Goal: Task Accomplishment & Management: Manage account settings

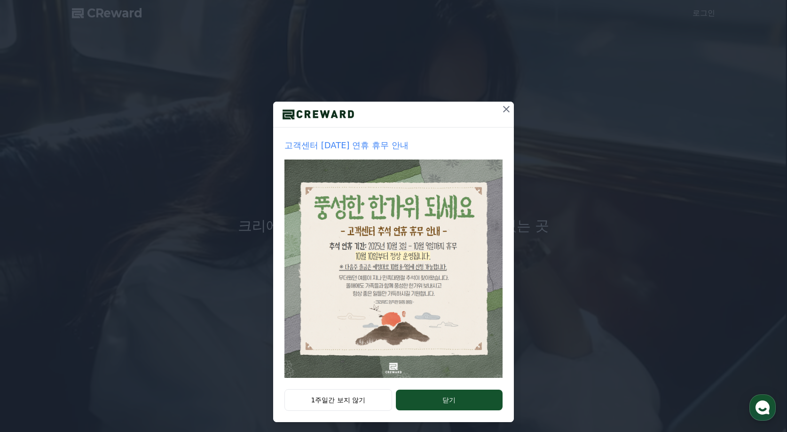
scroll to position [16, 0]
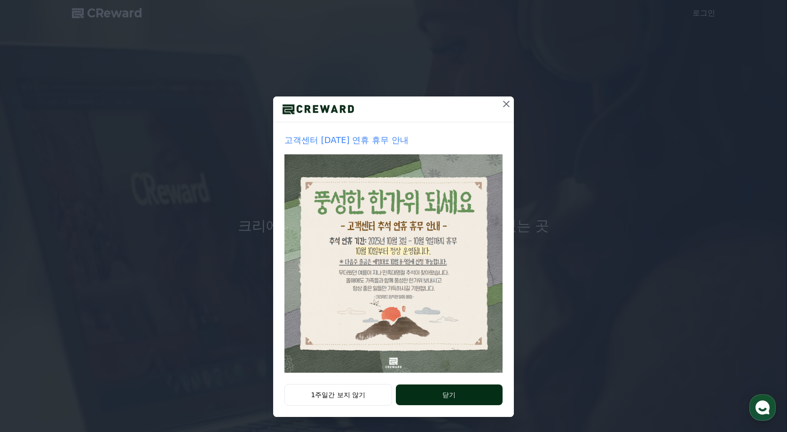
click at [418, 394] on button "닫기" at bounding box center [449, 394] width 107 height 21
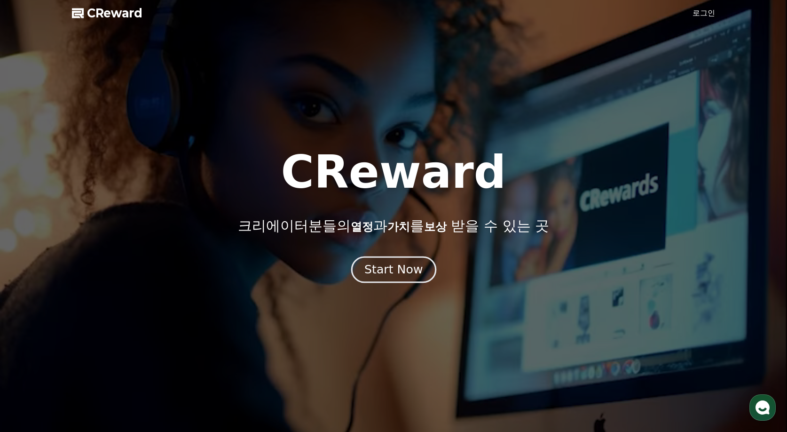
click at [399, 260] on button "Start Now" at bounding box center [393, 269] width 85 height 27
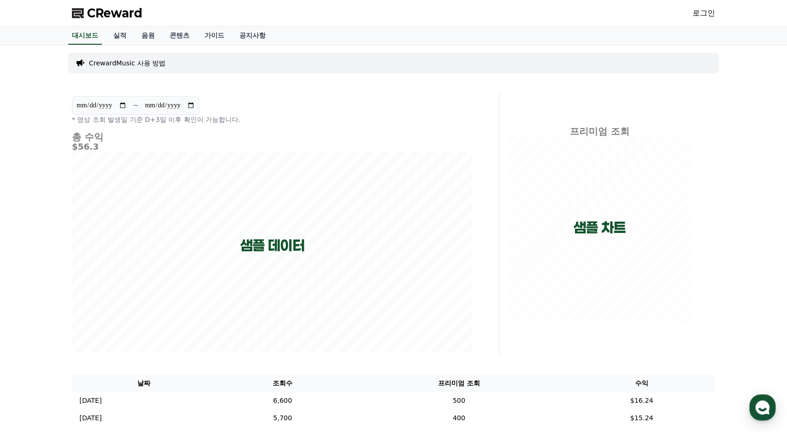
click at [704, 15] on link "로그인" at bounding box center [704, 13] width 23 height 11
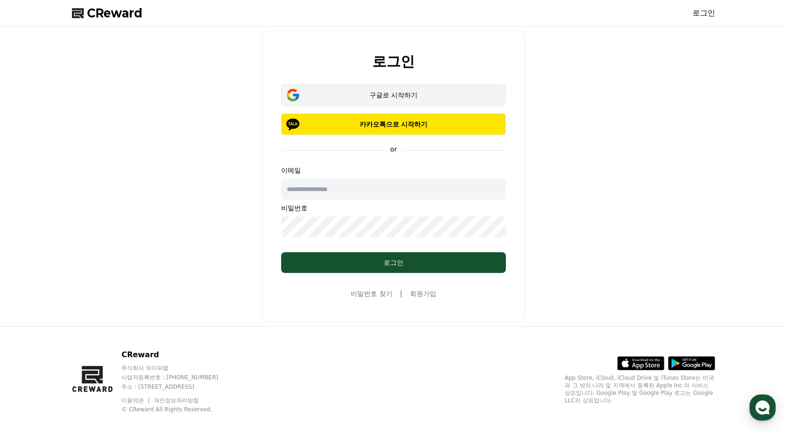
click at [374, 92] on div "구글로 시작하기" at bounding box center [393, 94] width 197 height 9
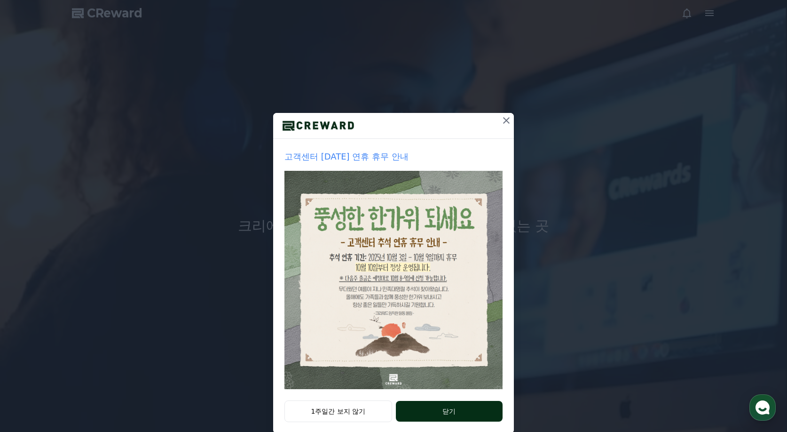
click at [411, 411] on button "닫기" at bounding box center [449, 411] width 107 height 21
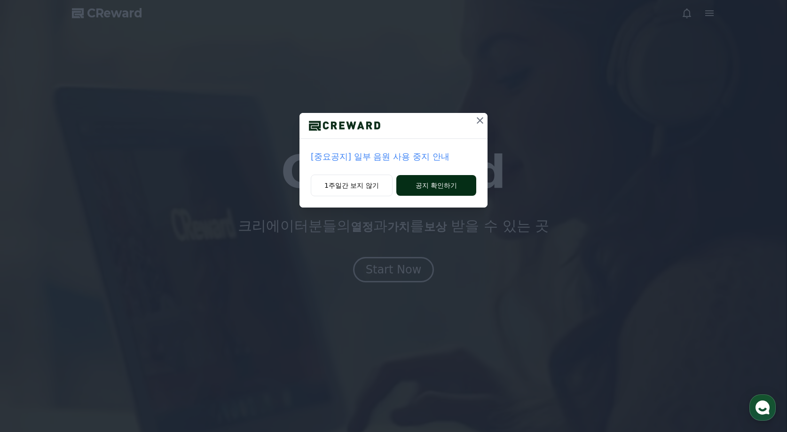
click at [434, 185] on button "공지 확인하기" at bounding box center [436, 185] width 80 height 21
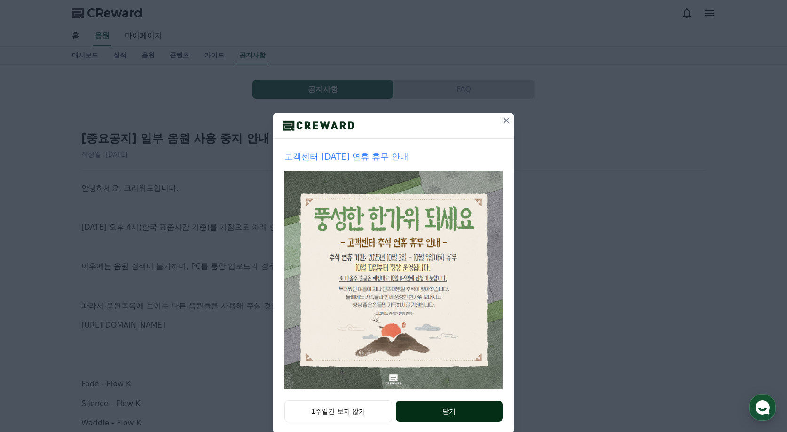
click at [421, 411] on button "닫기" at bounding box center [449, 411] width 107 height 21
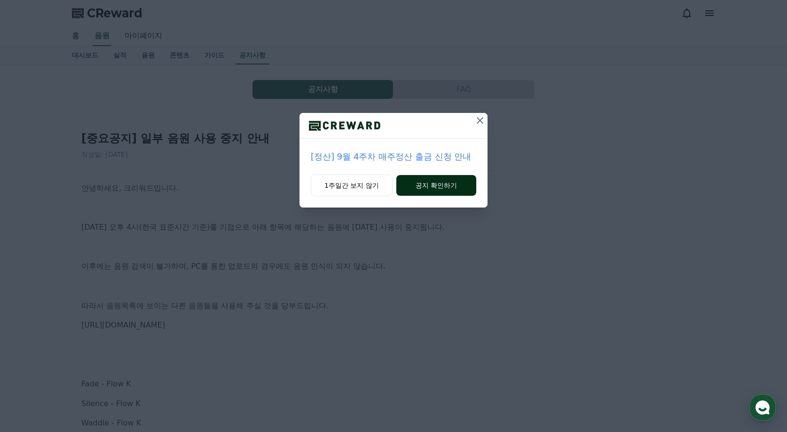
click at [436, 189] on button "공지 확인하기" at bounding box center [436, 185] width 80 height 21
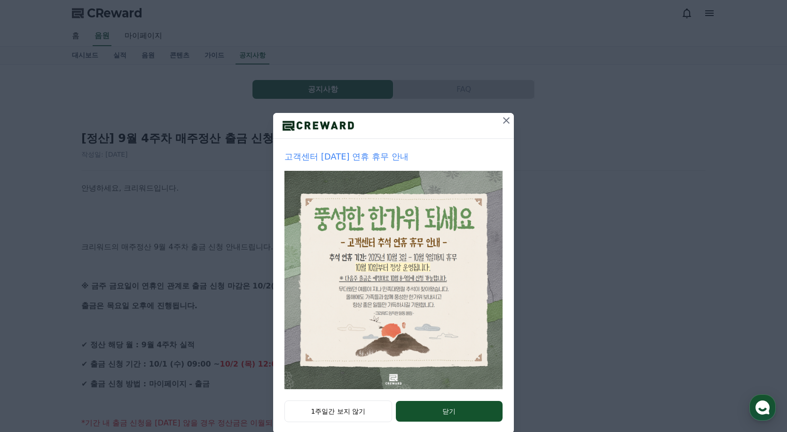
click at [507, 118] on icon at bounding box center [506, 120] width 11 height 11
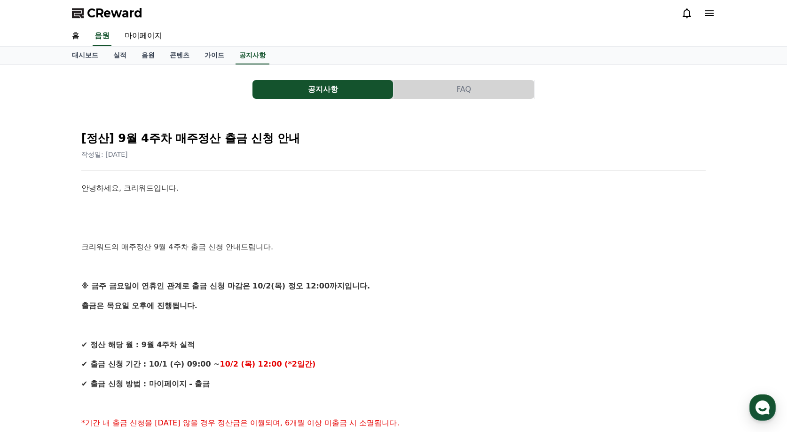
click at [236, 184] on p "안녕하세요, 크리워드입니다." at bounding box center [393, 188] width 624 height 12
click at [81, 56] on link "대시보드" at bounding box center [84, 56] width 41 height 18
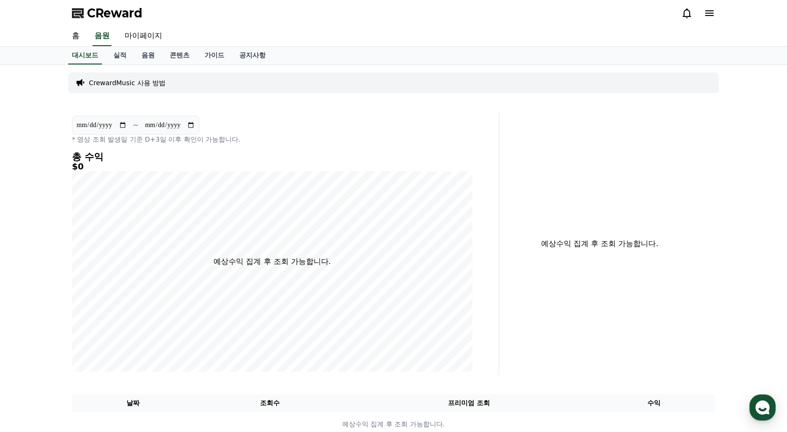
drag, startPoint x: 59, startPoint y: 0, endPoint x: 399, endPoint y: 147, distance: 370.4
click at [399, 147] on div "**********" at bounding box center [272, 243] width 408 height 263
click at [136, 38] on link "마이페이지" at bounding box center [143, 36] width 53 height 20
select select "**********"
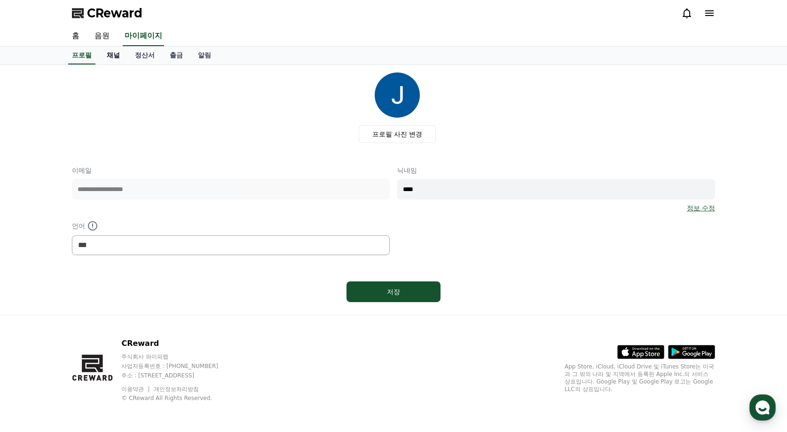
click at [119, 60] on link "채널" at bounding box center [113, 56] width 28 height 18
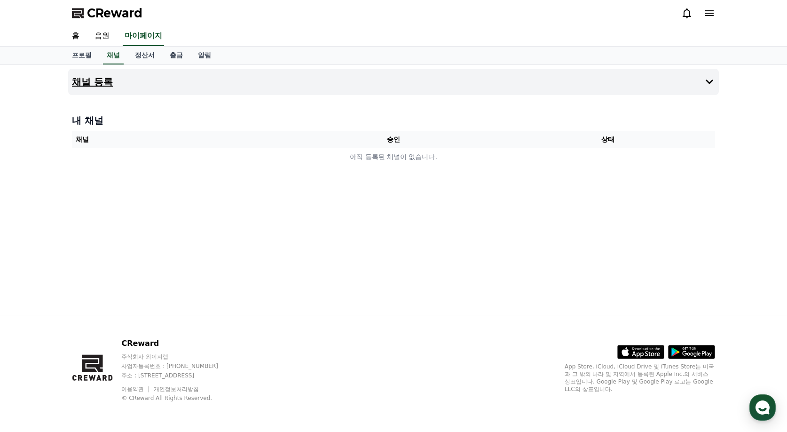
click at [108, 83] on h4 "채널 등록" at bounding box center [92, 82] width 41 height 10
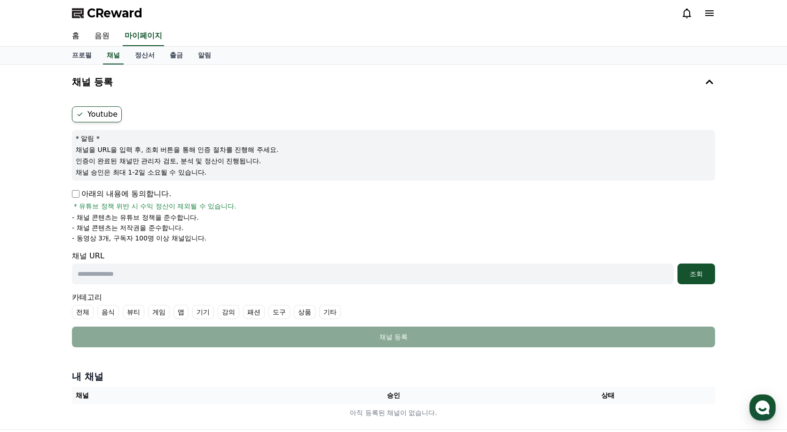
click at [116, 280] on input "text" at bounding box center [373, 273] width 602 height 21
drag, startPoint x: 393, startPoint y: 100, endPoint x: 376, endPoint y: 99, distance: 16.9
click at [393, 100] on div "채널 등록 Youtube * 알림 * 채널을 URL을 입력 후, 조회 버튼을 통해 인증 절차를 진행해 주세요. 인증이 완료된 채널만 관리자 검…" at bounding box center [393, 210] width 651 height 282
click at [143, 269] on input "text" at bounding box center [373, 273] width 602 height 21
paste input "**********"
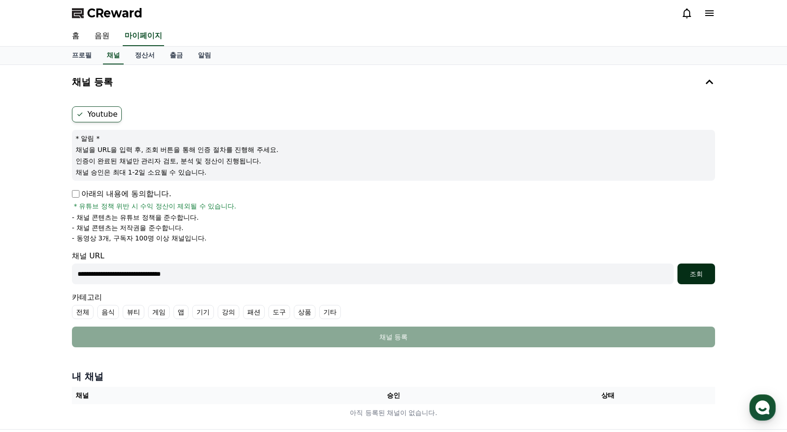
type input "**********"
click at [694, 270] on div "조회" at bounding box center [696, 273] width 30 height 9
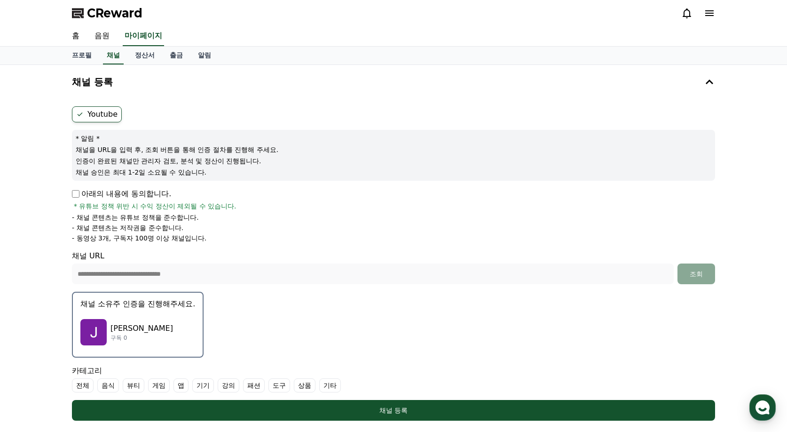
click at [99, 329] on img "button" at bounding box center [93, 332] width 26 height 26
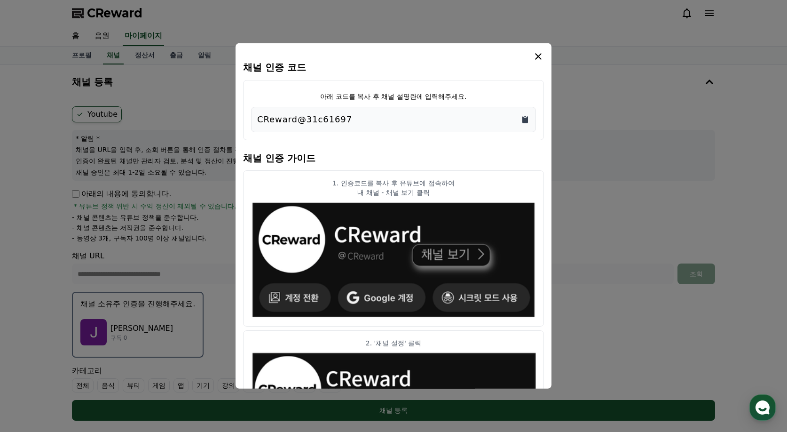
click at [523, 122] on icon "Copy to clipboard" at bounding box center [525, 119] width 6 height 7
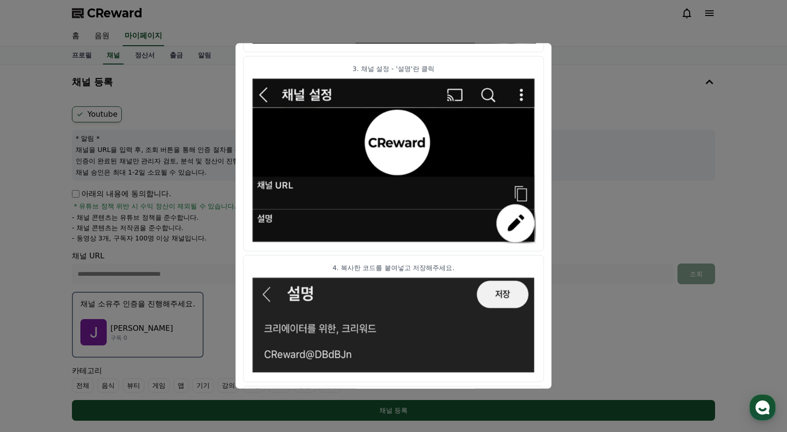
scroll to position [466, 0]
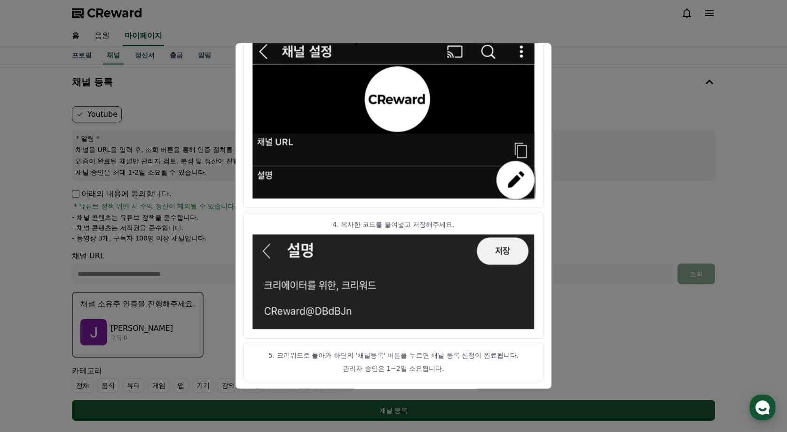
click at [598, 201] on button "close modal" at bounding box center [393, 216] width 787 height 432
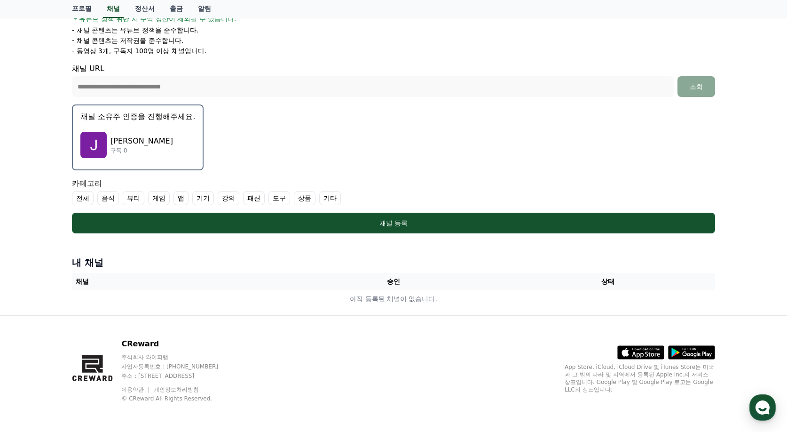
scroll to position [188, 0]
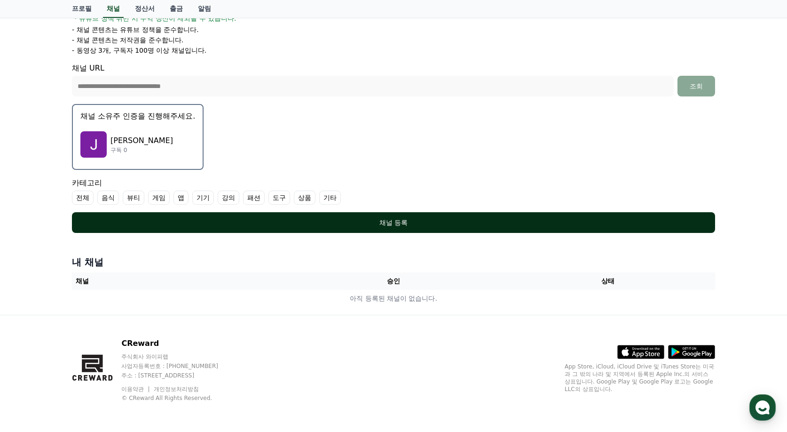
click at [306, 220] on div "채널 등록" at bounding box center [394, 222] width 606 height 9
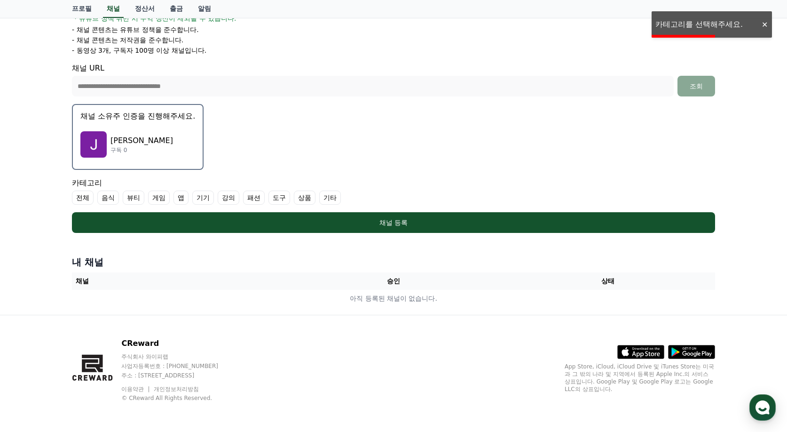
click at [83, 198] on label "전체" at bounding box center [83, 197] width 22 height 14
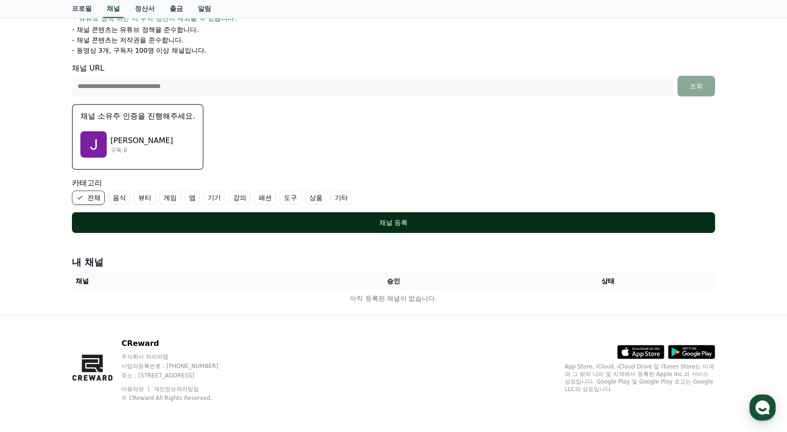
click at [257, 224] on div "채널 등록" at bounding box center [394, 222] width 606 height 9
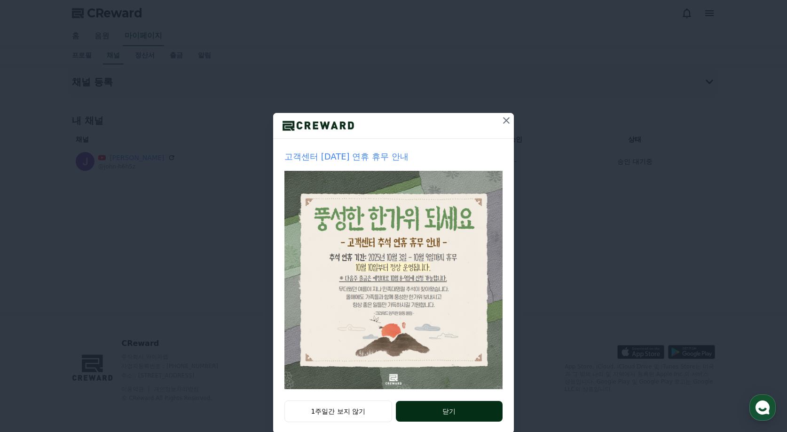
click at [417, 413] on button "닫기" at bounding box center [449, 411] width 107 height 21
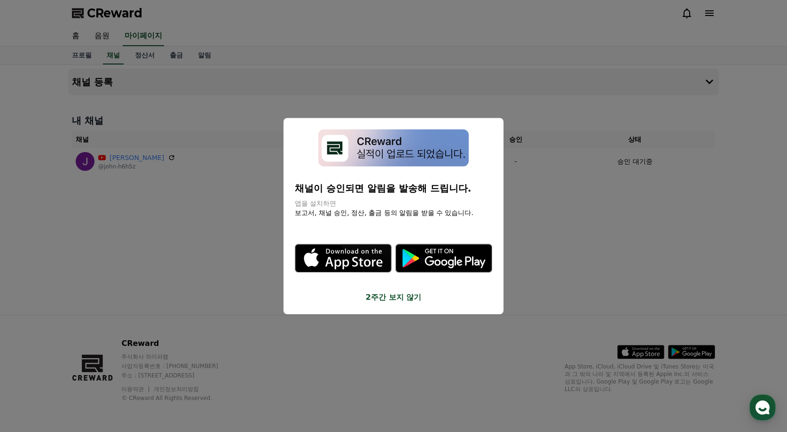
click at [394, 297] on button "2주간 보지 않기" at bounding box center [393, 296] width 197 height 11
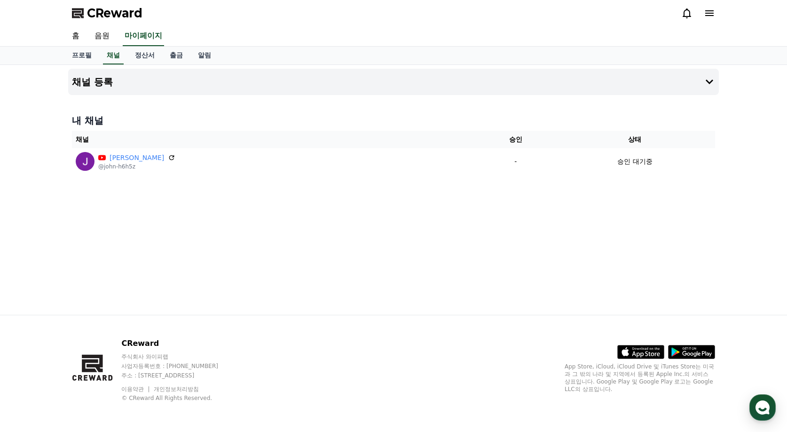
click at [180, 249] on div "채널 등록 내 채널 채널 승인 상태 John @john-h6h5z - 승인 대기중" at bounding box center [393, 190] width 658 height 250
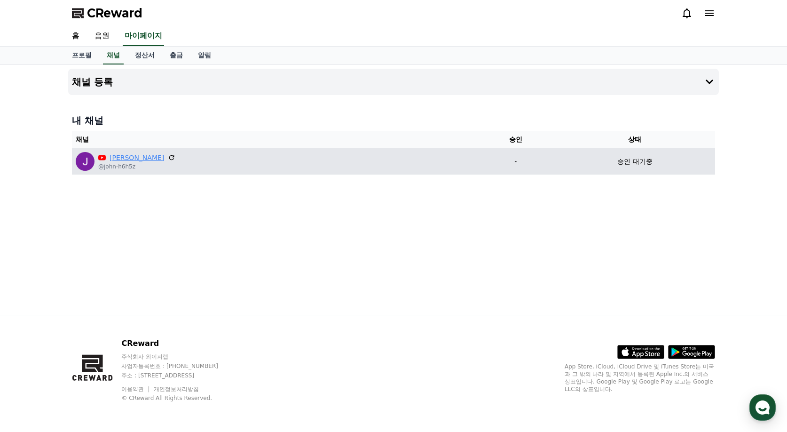
click at [118, 158] on link "John" at bounding box center [137, 158] width 55 height 10
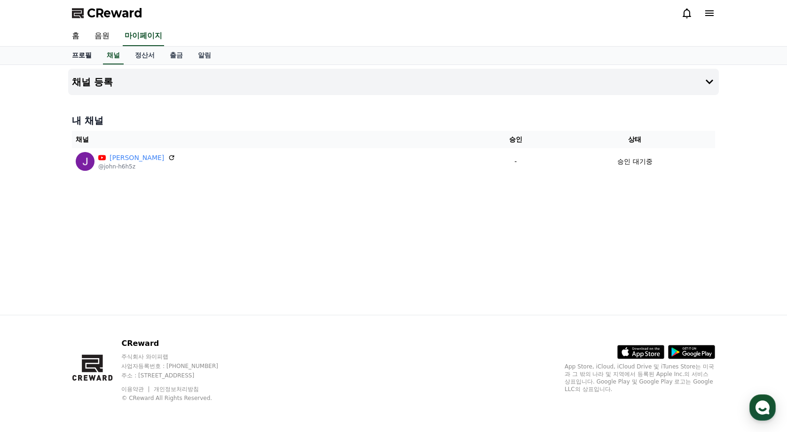
click at [80, 58] on link "프로필" at bounding box center [81, 56] width 35 height 18
select select "**********"
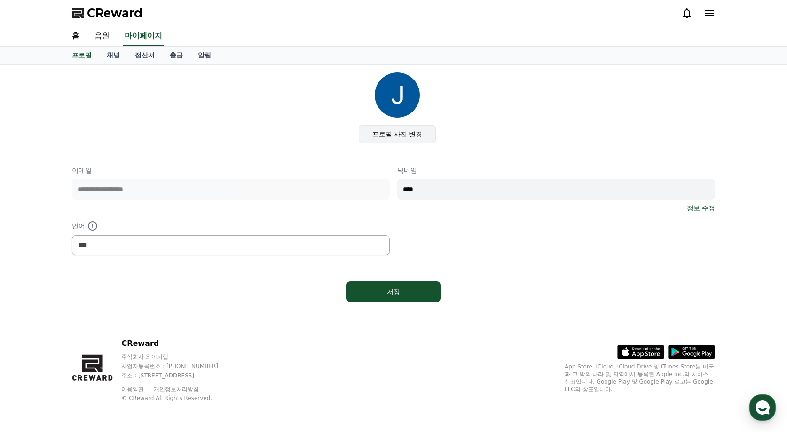
click at [382, 133] on label "프로필 사진 변경" at bounding box center [398, 134] width 78 height 18
click at [0, 0] on input "프로필 사진 변경" at bounding box center [0, 0] width 0 height 0
click at [306, 134] on div "프로필 사진 변경" at bounding box center [397, 107] width 636 height 71
click at [327, 181] on div "**********" at bounding box center [393, 210] width 643 height 89
type input "*"
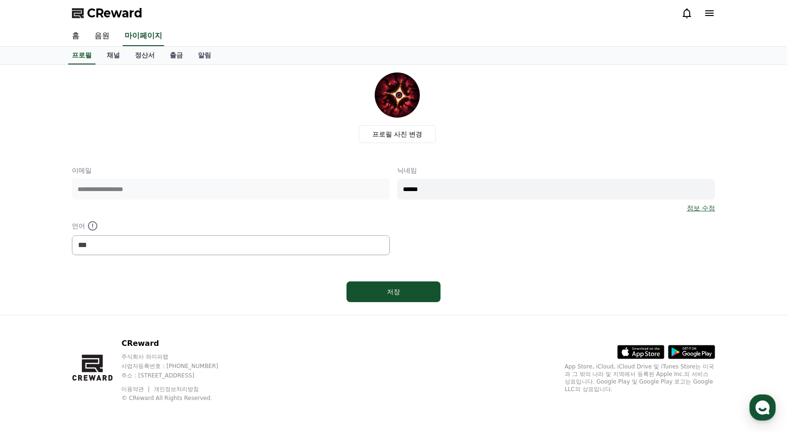
type input "******"
click at [700, 208] on link "정보 수정" at bounding box center [701, 207] width 28 height 9
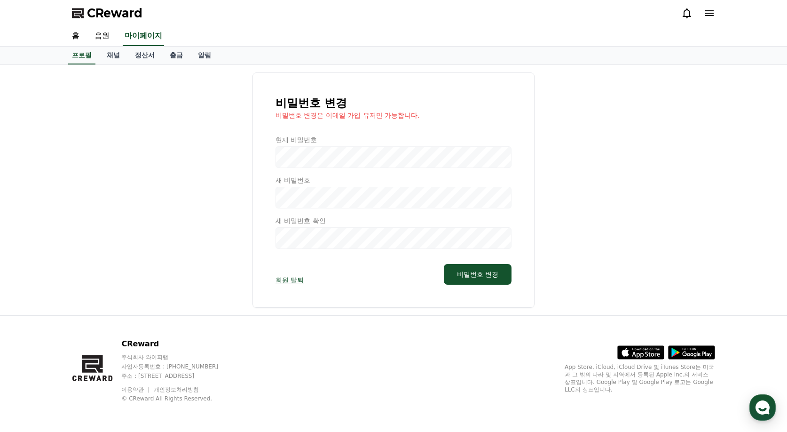
click at [349, 150] on div at bounding box center [394, 192] width 236 height 114
click at [334, 155] on div at bounding box center [394, 192] width 236 height 114
click at [480, 278] on button "비밀번호 변경" at bounding box center [478, 274] width 68 height 21
click at [299, 158] on div at bounding box center [394, 192] width 236 height 114
click at [311, 155] on div at bounding box center [394, 192] width 236 height 114
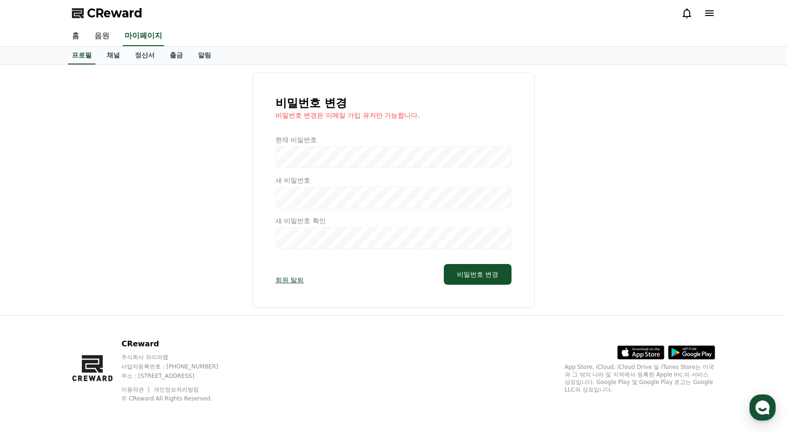
click at [167, 135] on div "비밀번호 변경 비밀번호 변경은 이메일 가입 유저만 가능합니다. 현재 비밀번호 새 비밀번호 새 비밀번호 확인 회원 탈퇴 비밀번호 변경" at bounding box center [393, 189] width 643 height 235
select select "**********"
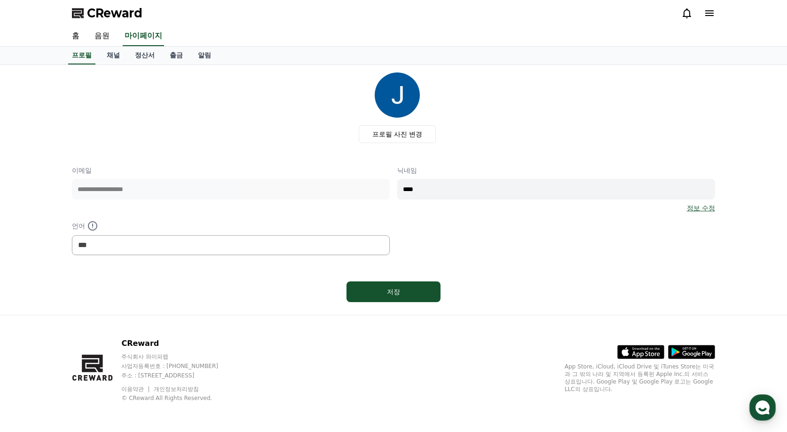
drag, startPoint x: 428, startPoint y: 193, endPoint x: 218, endPoint y: 178, distance: 211.2
click at [222, 177] on div "**********" at bounding box center [393, 210] width 643 height 89
type input "*****"
click at [690, 204] on link "정보 수정" at bounding box center [701, 207] width 28 height 9
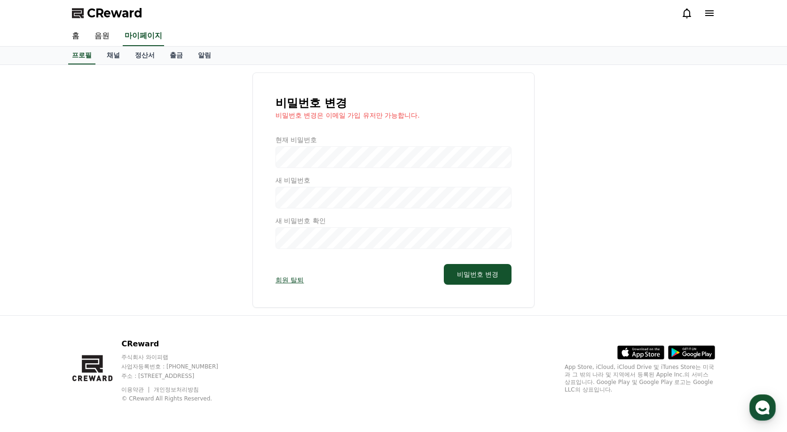
click at [352, 155] on div at bounding box center [394, 192] width 236 height 114
click at [298, 240] on div at bounding box center [394, 192] width 236 height 114
click at [289, 164] on div at bounding box center [394, 192] width 236 height 114
click at [401, 161] on div at bounding box center [394, 192] width 236 height 114
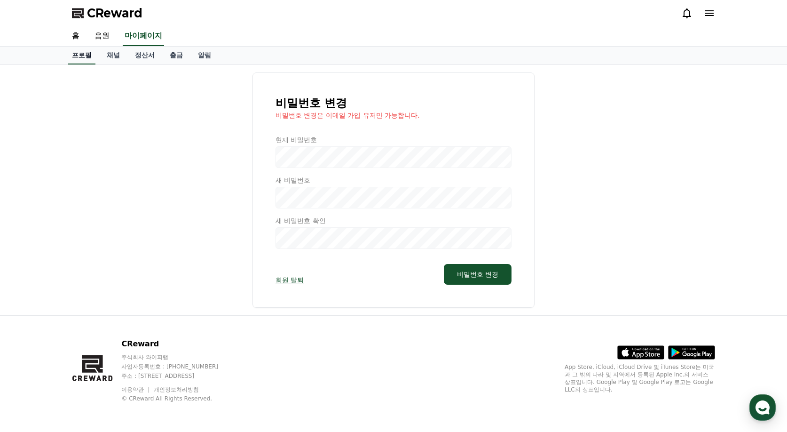
click at [82, 56] on link "프로필" at bounding box center [81, 56] width 27 height 18
select select "**********"
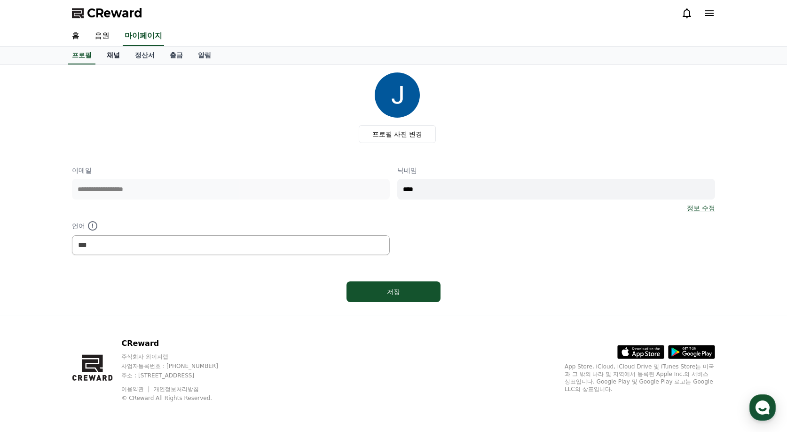
click at [111, 58] on link "채널" at bounding box center [113, 56] width 28 height 18
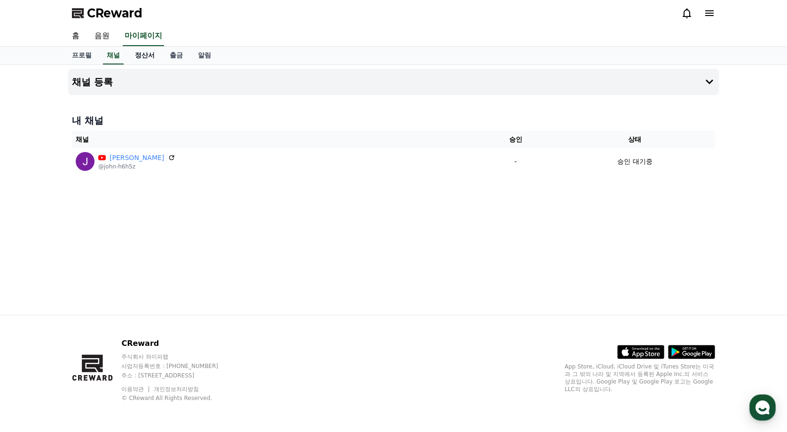
click at [142, 56] on link "정산서" at bounding box center [144, 56] width 35 height 18
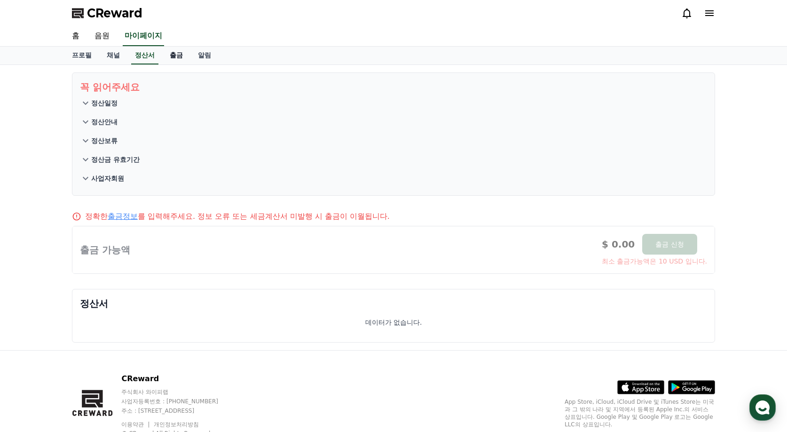
click at [172, 58] on link "출금" at bounding box center [176, 56] width 28 height 18
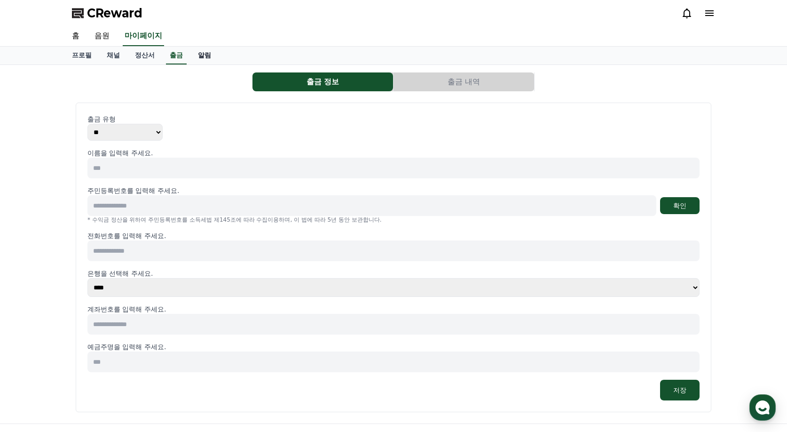
click at [199, 59] on link "알림" at bounding box center [204, 56] width 28 height 18
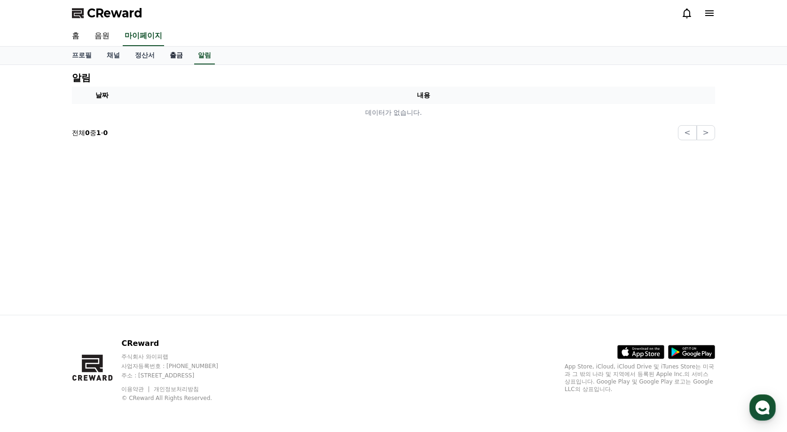
click at [173, 58] on link "출금" at bounding box center [176, 56] width 28 height 18
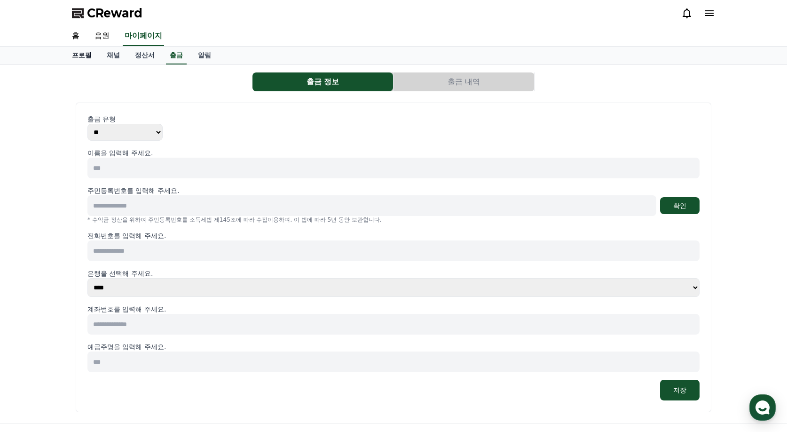
click at [79, 56] on link "프로필" at bounding box center [81, 56] width 35 height 18
select select "**********"
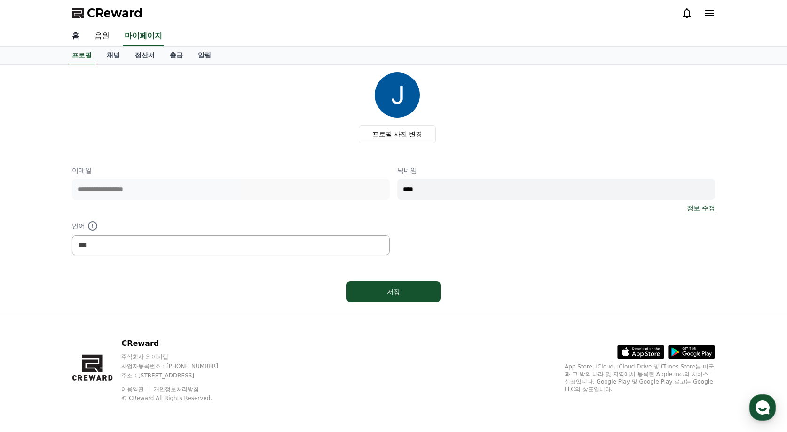
click at [76, 34] on link "홈" at bounding box center [75, 36] width 23 height 20
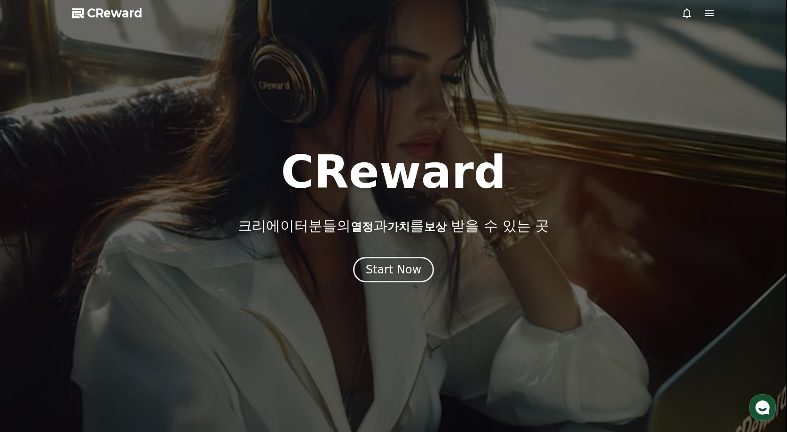
click at [460, 173] on h1 "CReward" at bounding box center [393, 172] width 225 height 45
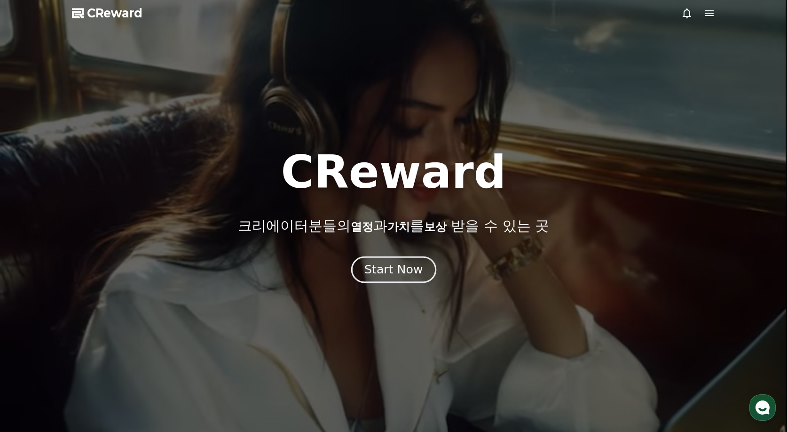
click at [414, 268] on div "Start Now" at bounding box center [393, 269] width 58 height 16
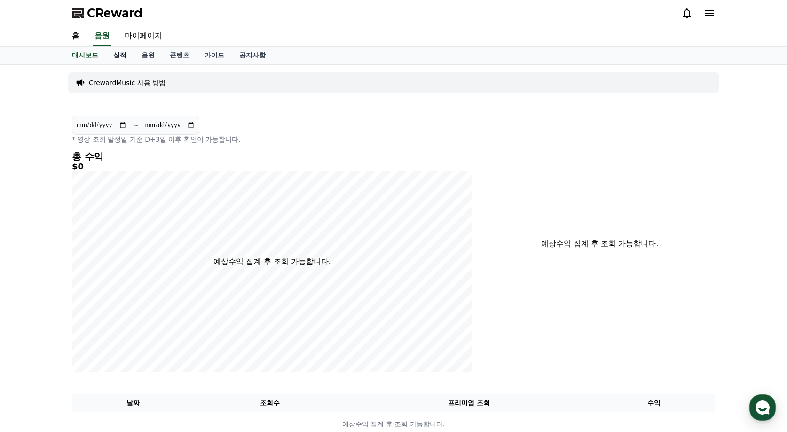
click at [122, 57] on link "실적" at bounding box center [120, 56] width 28 height 18
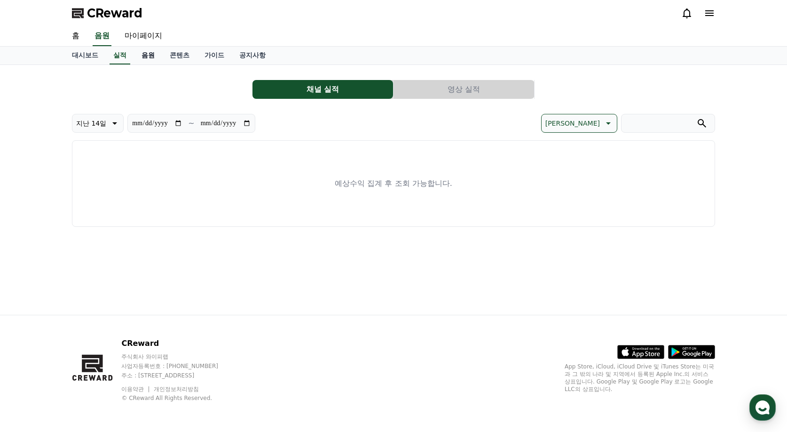
click at [150, 57] on link "음원" at bounding box center [148, 56] width 28 height 18
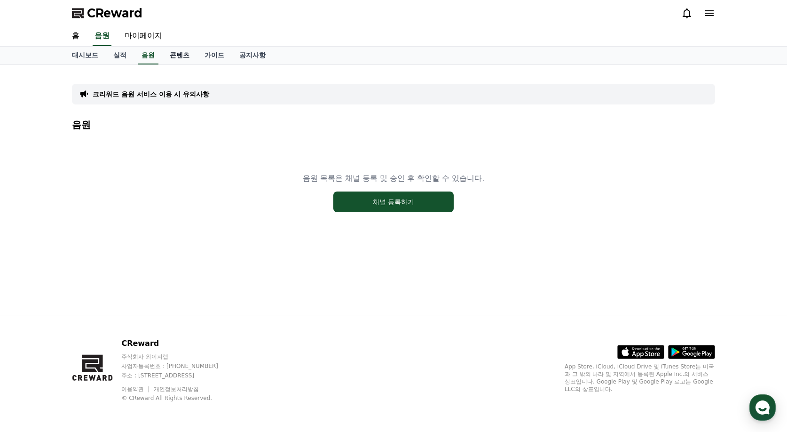
click at [184, 57] on link "콘텐츠" at bounding box center [179, 56] width 35 height 18
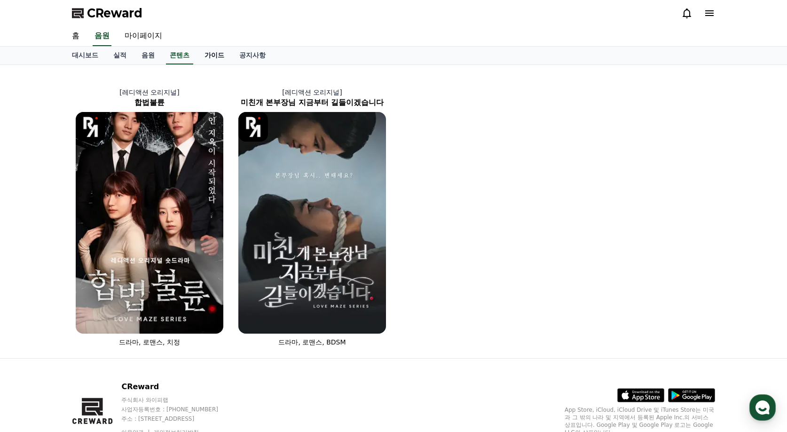
click at [215, 55] on link "가이드" at bounding box center [214, 56] width 35 height 18
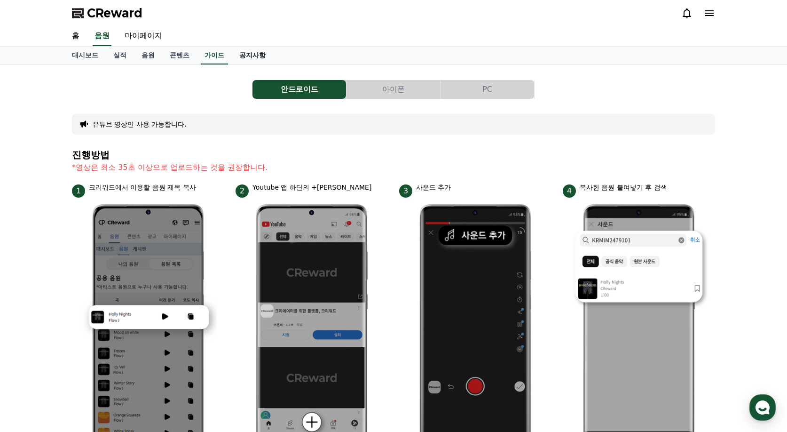
click at [257, 53] on link "공지사항" at bounding box center [252, 56] width 41 height 18
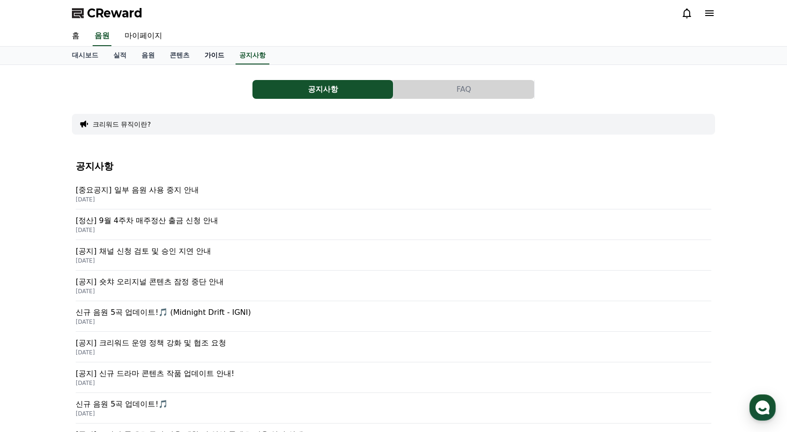
click at [221, 54] on link "가이드" at bounding box center [214, 56] width 35 height 18
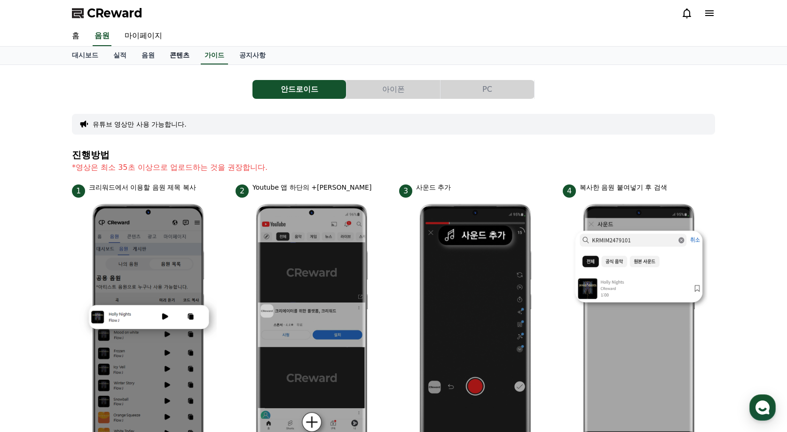
click at [185, 57] on link "콘텐츠" at bounding box center [179, 56] width 35 height 18
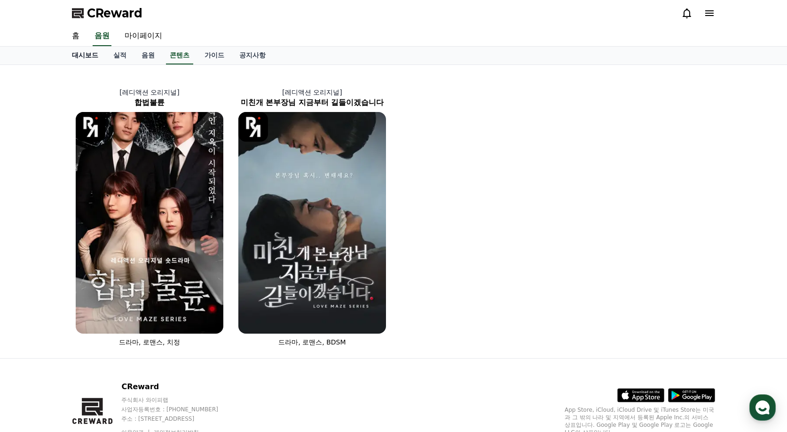
click at [79, 60] on link "대시보드" at bounding box center [84, 56] width 41 height 18
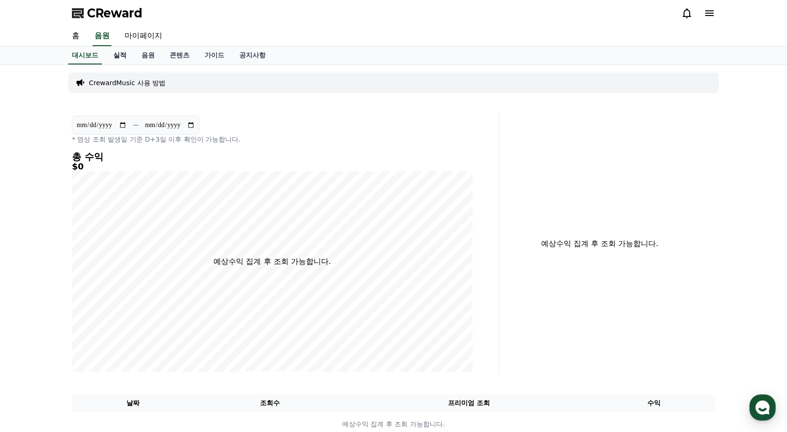
click at [133, 55] on link "실적" at bounding box center [120, 56] width 28 height 18
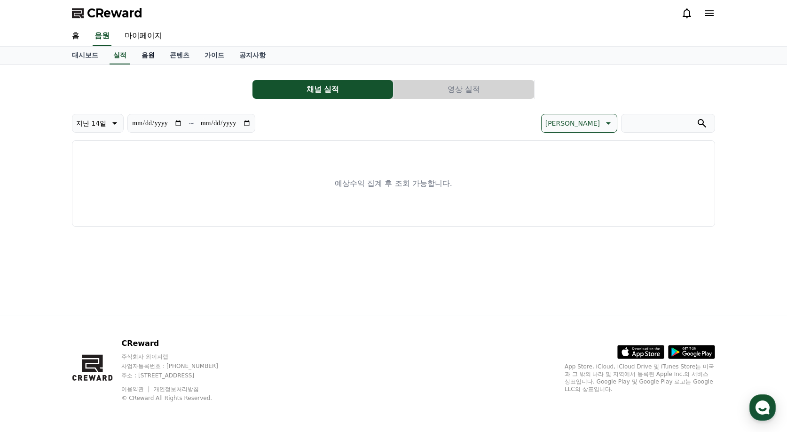
click at [154, 58] on link "음원" at bounding box center [148, 56] width 28 height 18
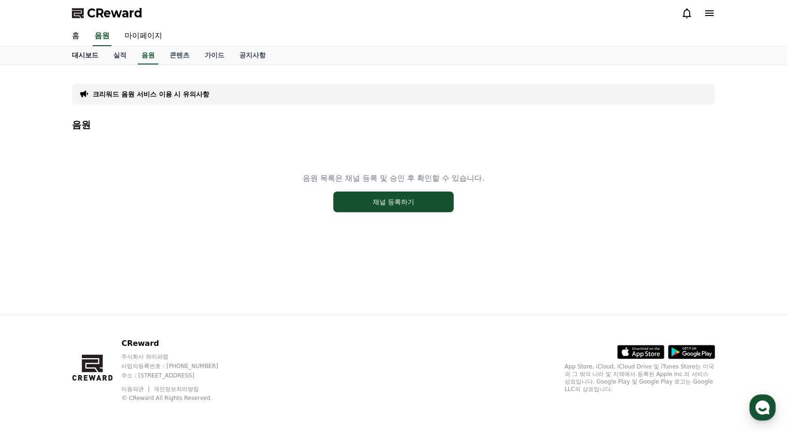
click at [76, 54] on link "대시보드" at bounding box center [84, 56] width 41 height 18
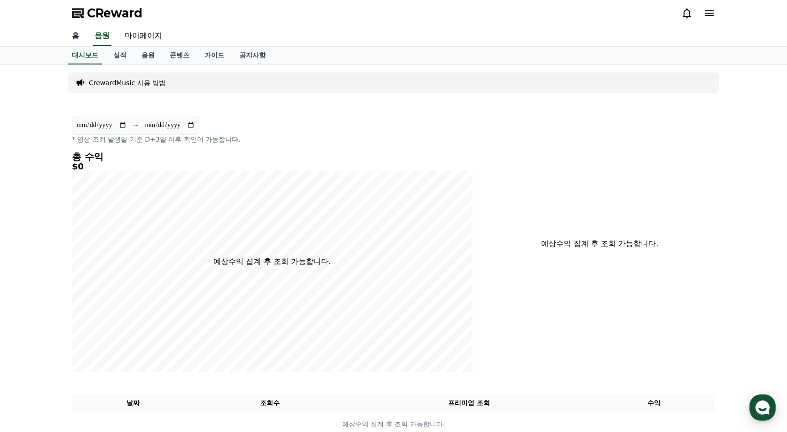
click at [74, 34] on link "홈" at bounding box center [75, 36] width 23 height 20
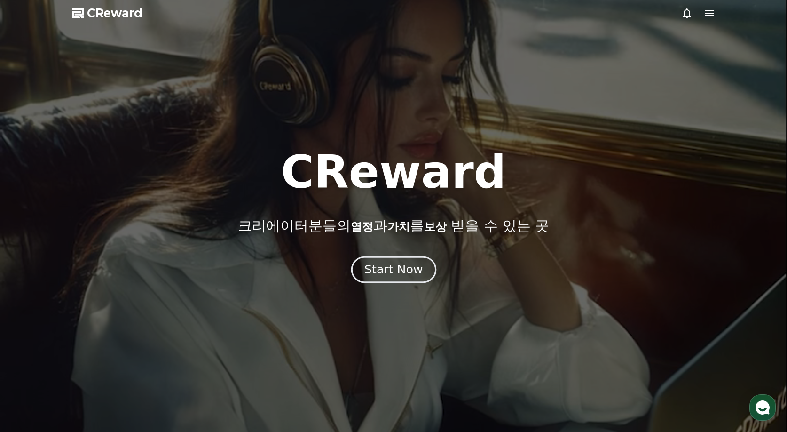
click at [409, 275] on div "Start Now" at bounding box center [393, 269] width 58 height 16
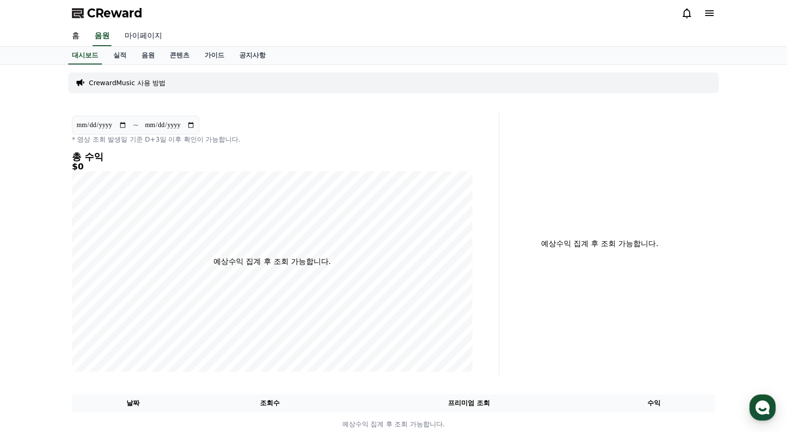
click at [141, 38] on link "마이페이지" at bounding box center [143, 36] width 53 height 20
select select "**********"
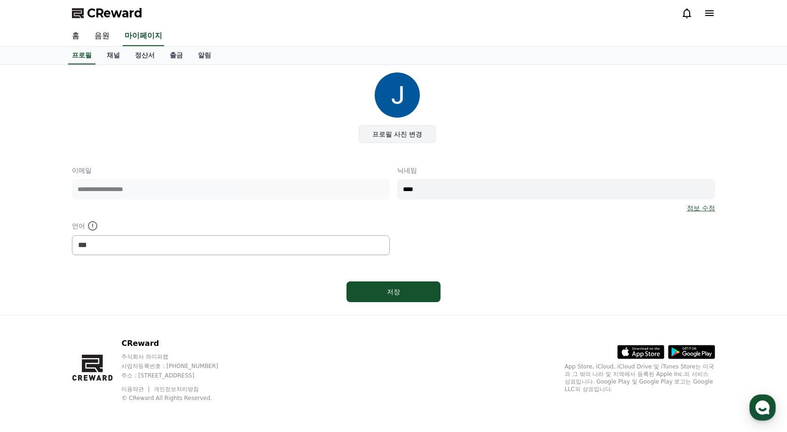
click at [395, 133] on label "프로필 사진 변경" at bounding box center [398, 134] width 78 height 18
click at [0, 0] on input "프로필 사진 변경" at bounding box center [0, 0] width 0 height 0
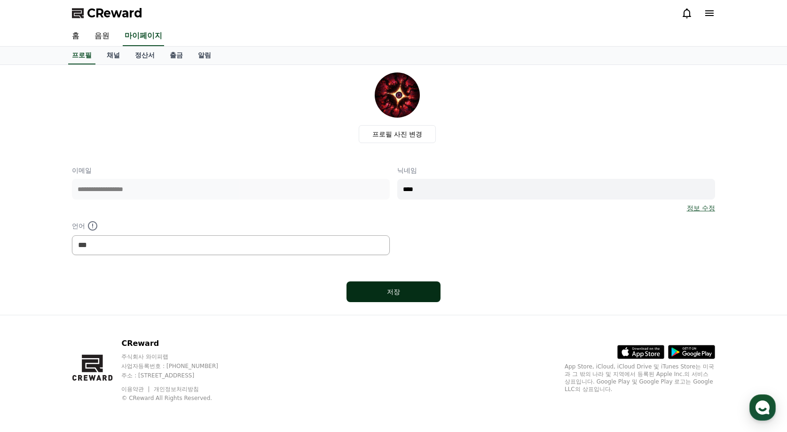
click at [402, 291] on div "저장" at bounding box center [393, 291] width 56 height 9
drag, startPoint x: 431, startPoint y: 184, endPoint x: 245, endPoint y: 166, distance: 187.1
click at [252, 166] on div "**********" at bounding box center [393, 210] width 643 height 89
type input "*****"
click at [386, 295] on div "저장" at bounding box center [393, 291] width 56 height 9
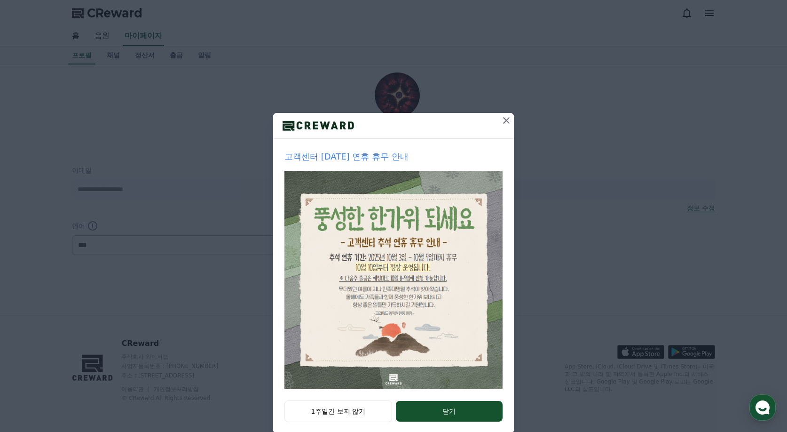
select select "**********"
click at [504, 120] on icon at bounding box center [506, 120] width 11 height 11
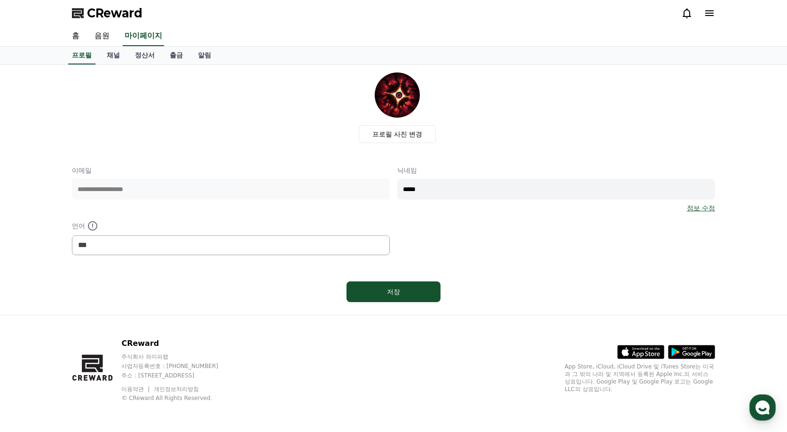
click at [509, 113] on div "프로필 사진 변경" at bounding box center [397, 107] width 636 height 71
click at [383, 139] on label "프로필 사진 변경" at bounding box center [398, 134] width 78 height 18
click at [0, 0] on input "프로필 사진 변경" at bounding box center [0, 0] width 0 height 0
click at [385, 134] on label "프로필 사진 변경" at bounding box center [398, 134] width 78 height 18
click at [0, 0] on input "프로필 사진 변경" at bounding box center [0, 0] width 0 height 0
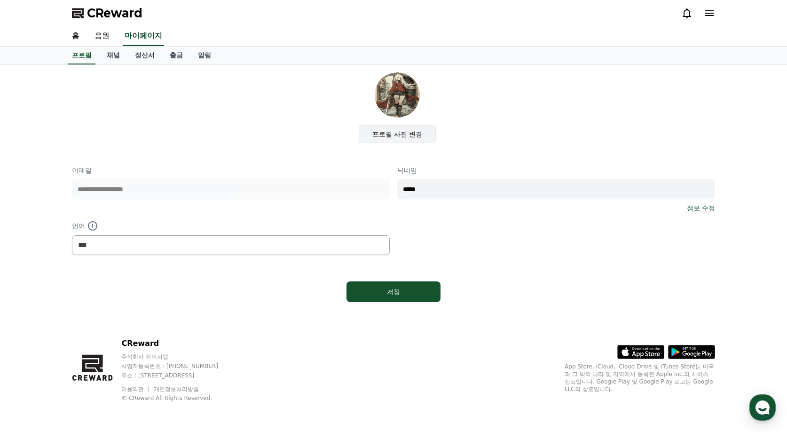
click at [394, 125] on label "프로필 사진 변경" at bounding box center [398, 134] width 78 height 18
click at [0, 0] on input "프로필 사진 변경" at bounding box center [0, 0] width 0 height 0
click at [403, 138] on label "프로필 사진 변경" at bounding box center [398, 134] width 78 height 18
click at [0, 0] on input "프로필 사진 변경" at bounding box center [0, 0] width 0 height 0
click at [302, 98] on div "프로필 사진 변경" at bounding box center [397, 107] width 636 height 71
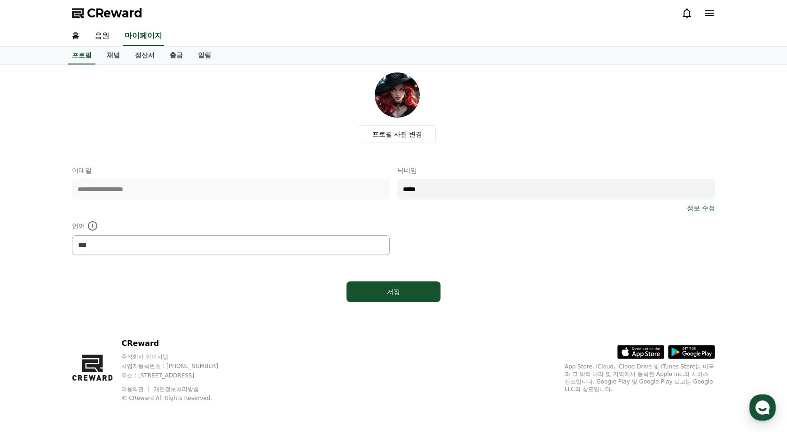
drag, startPoint x: 450, startPoint y: 191, endPoint x: 271, endPoint y: 178, distance: 179.2
click at [271, 178] on div "**********" at bounding box center [393, 210] width 643 height 89
type input "****"
click at [402, 288] on div "저장" at bounding box center [393, 291] width 56 height 9
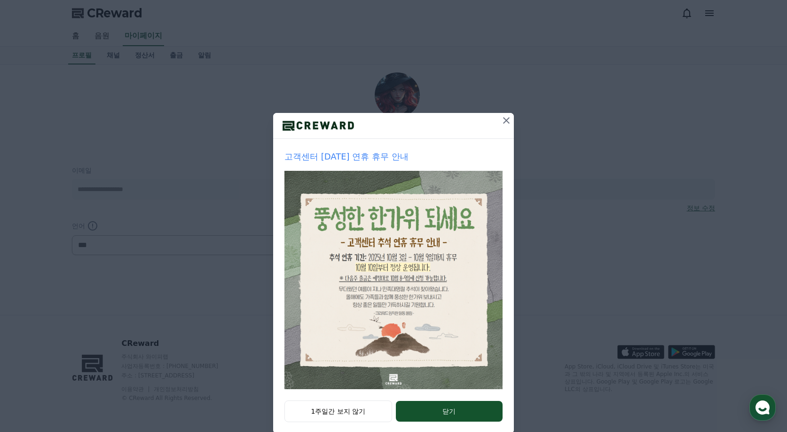
select select "**********"
click at [503, 118] on icon at bounding box center [506, 120] width 11 height 11
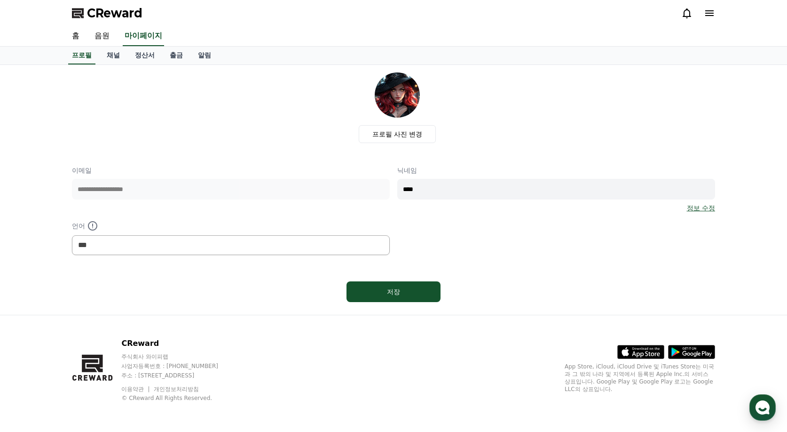
click at [508, 111] on div "프로필 사진 변경" at bounding box center [397, 107] width 636 height 71
click at [351, 185] on div "**********" at bounding box center [393, 210] width 643 height 89
type input "*"
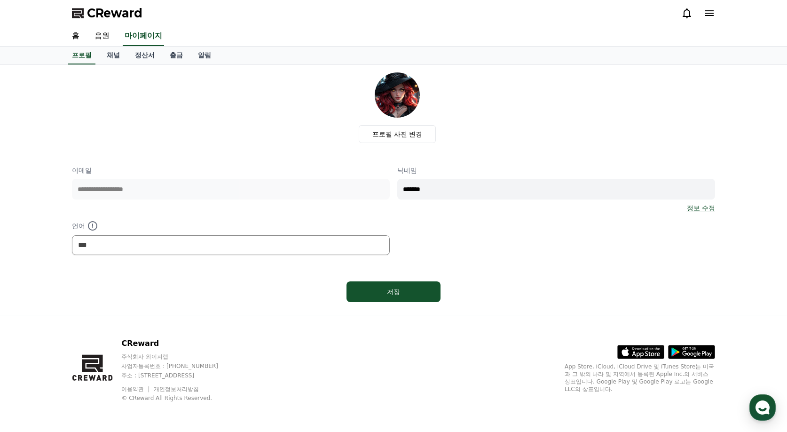
type input "*******"
click at [143, 245] on select "*** ******* ***" at bounding box center [231, 245] width 318 height 20
click at [72, 235] on select "*** ******* ***" at bounding box center [231, 245] width 318 height 20
click at [263, 288] on div "저장" at bounding box center [393, 291] width 643 height 28
click at [139, 244] on select "*** ******* ***" at bounding box center [231, 245] width 318 height 20
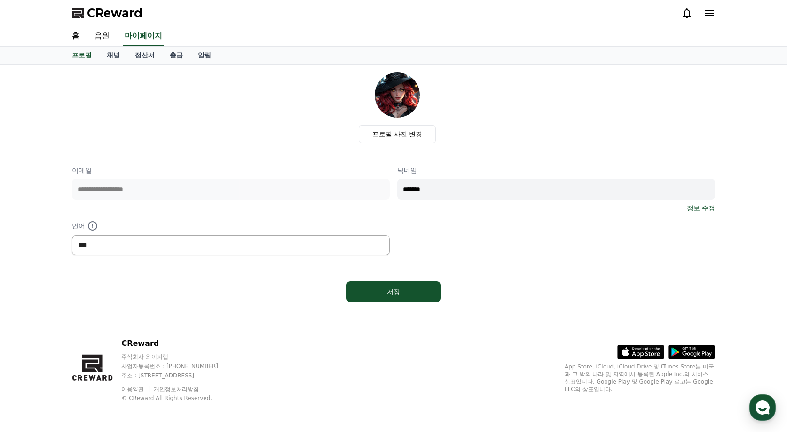
select select "**********"
click at [72, 235] on select "*** ******* ***" at bounding box center [231, 245] width 318 height 20
click at [202, 180] on div "**********" at bounding box center [393, 210] width 643 height 89
type input "*"
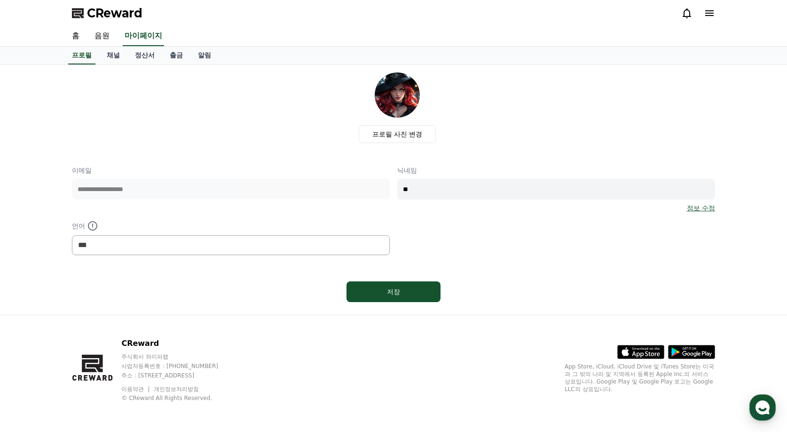
type input "*"
type input "*********"
click at [394, 291] on div "저장" at bounding box center [393, 291] width 56 height 9
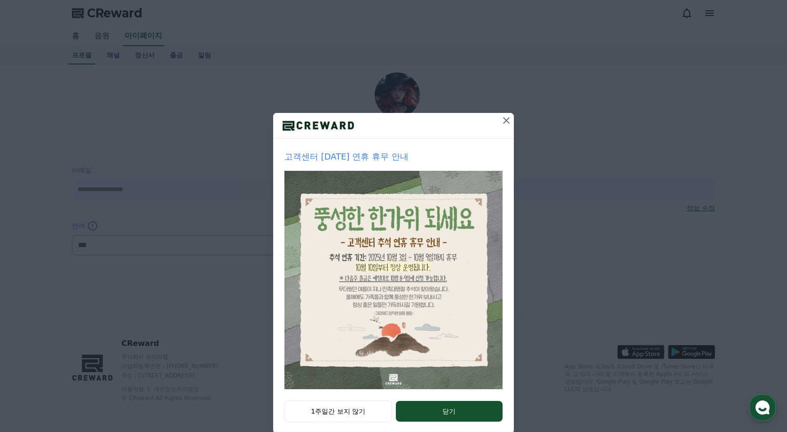
select select "**********"
click at [328, 412] on button "1주일간 보지 않기" at bounding box center [338, 411] width 108 height 22
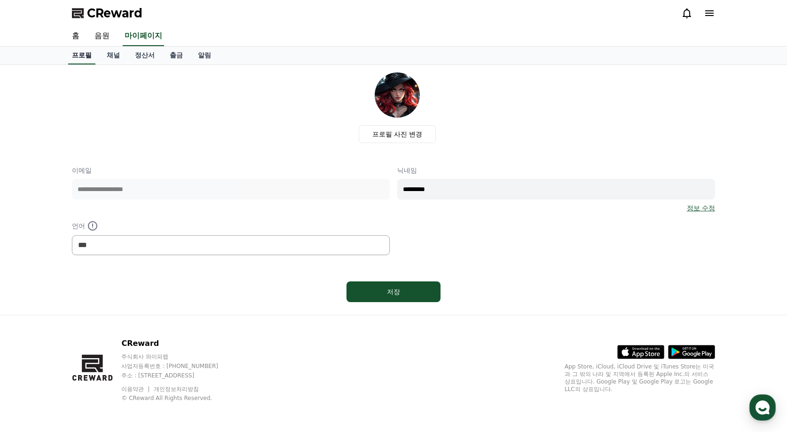
click at [78, 55] on link "프로필" at bounding box center [81, 56] width 27 height 18
click at [79, 39] on link "홈" at bounding box center [75, 36] width 23 height 20
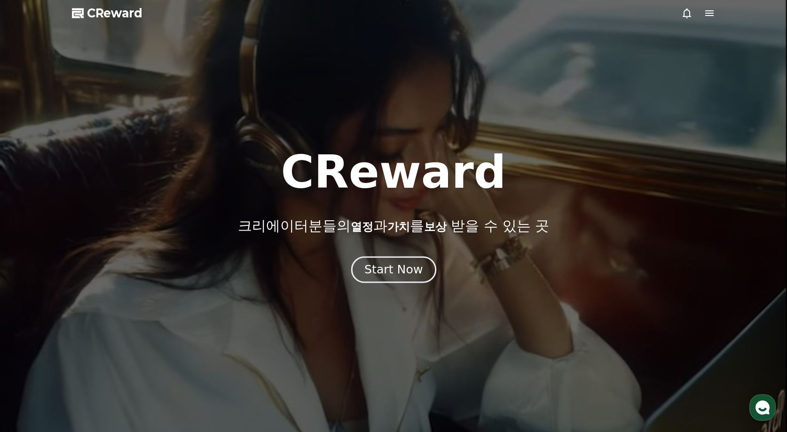
click at [412, 270] on div "Start Now" at bounding box center [393, 269] width 58 height 16
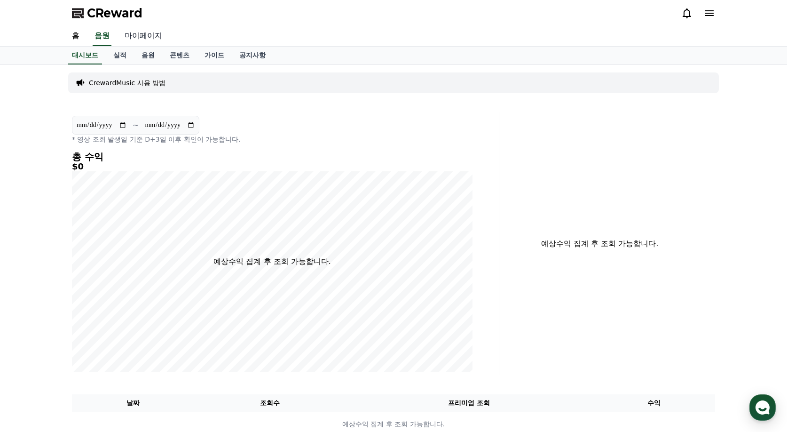
click at [138, 36] on link "마이페이지" at bounding box center [143, 36] width 53 height 20
select select "**********"
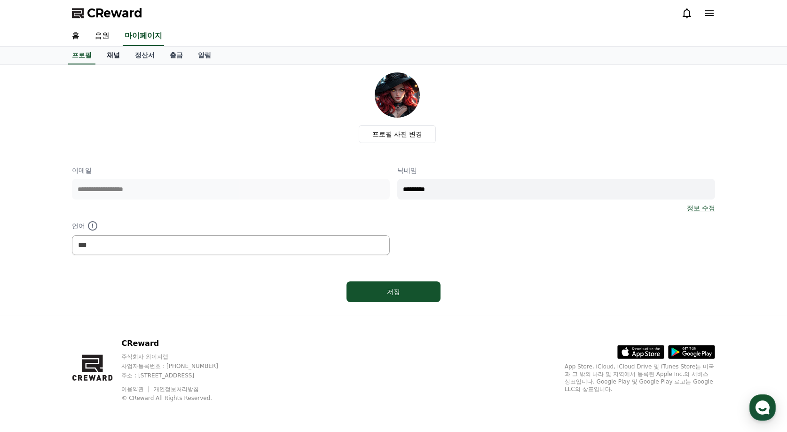
click at [109, 54] on link "채널" at bounding box center [113, 56] width 28 height 18
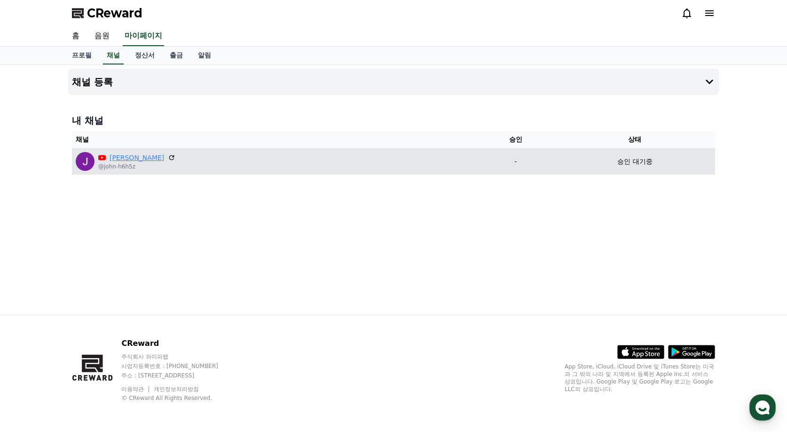
click at [117, 158] on link "[PERSON_NAME]" at bounding box center [137, 158] width 55 height 10
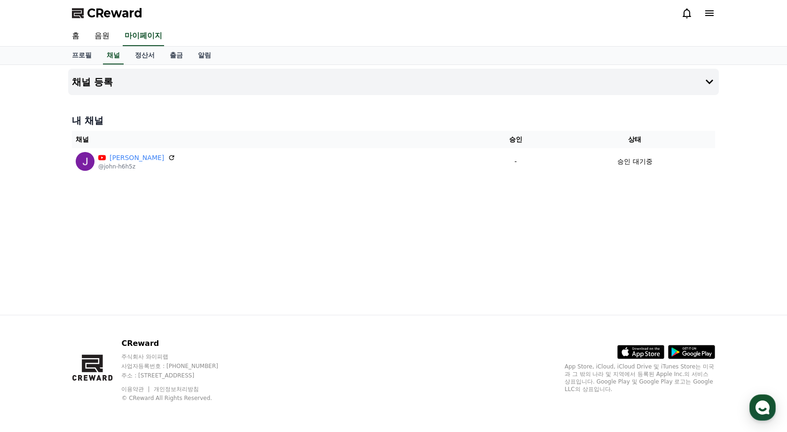
click at [103, 16] on span "CReward" at bounding box center [114, 13] width 55 height 15
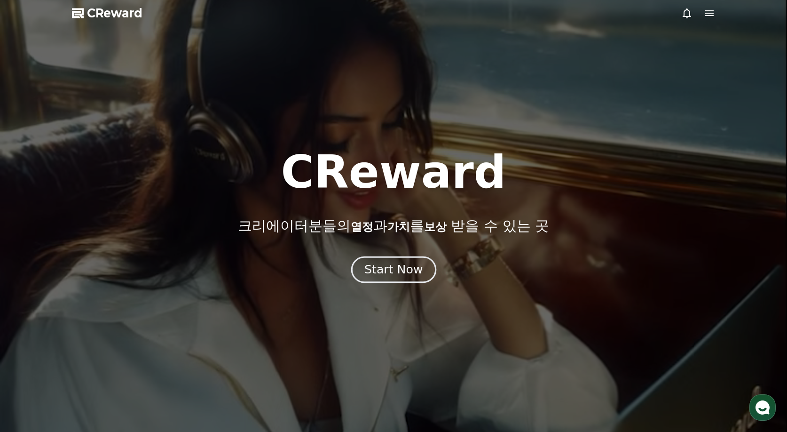
click at [410, 276] on div "Start Now" at bounding box center [393, 269] width 58 height 16
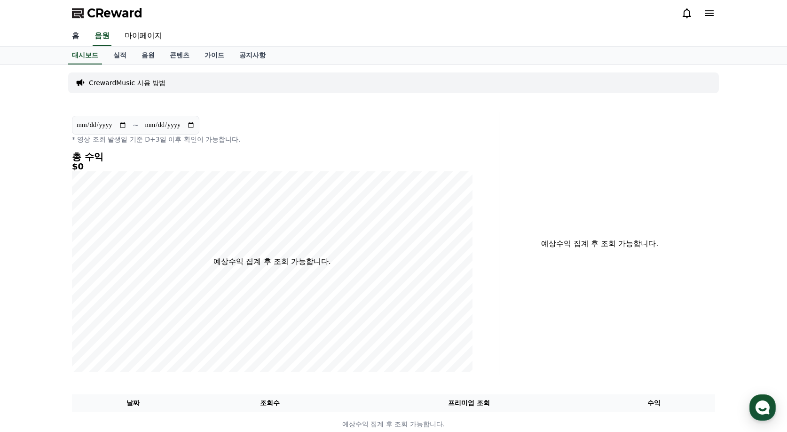
click at [76, 30] on link "홈" at bounding box center [75, 36] width 23 height 20
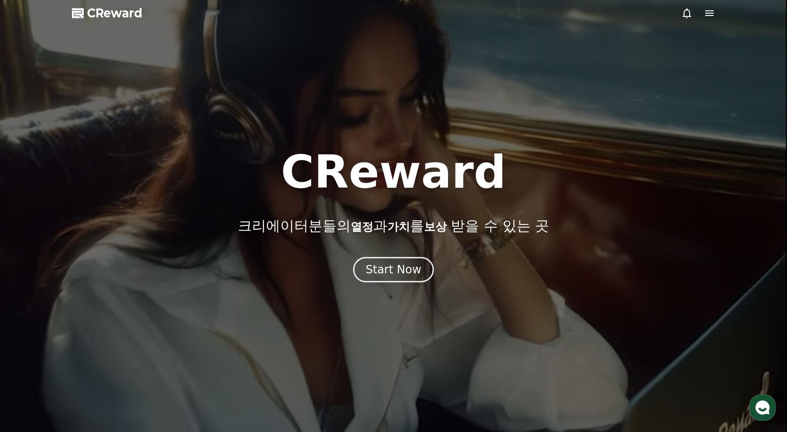
click at [391, 284] on div at bounding box center [393, 216] width 787 height 432
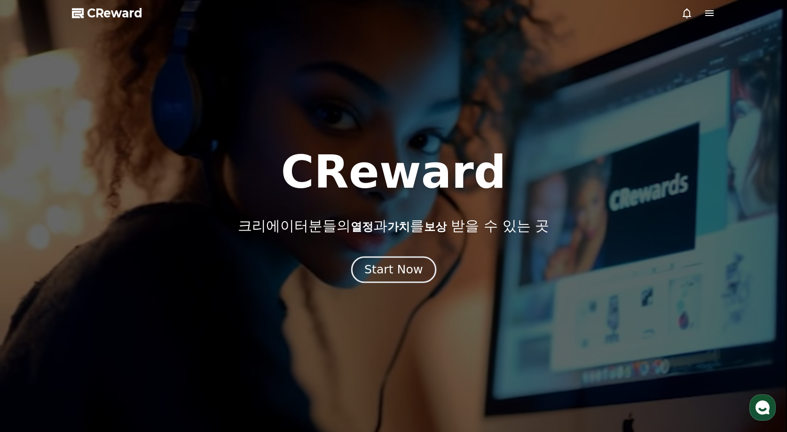
click at [395, 270] on div "Start Now" at bounding box center [393, 269] width 58 height 16
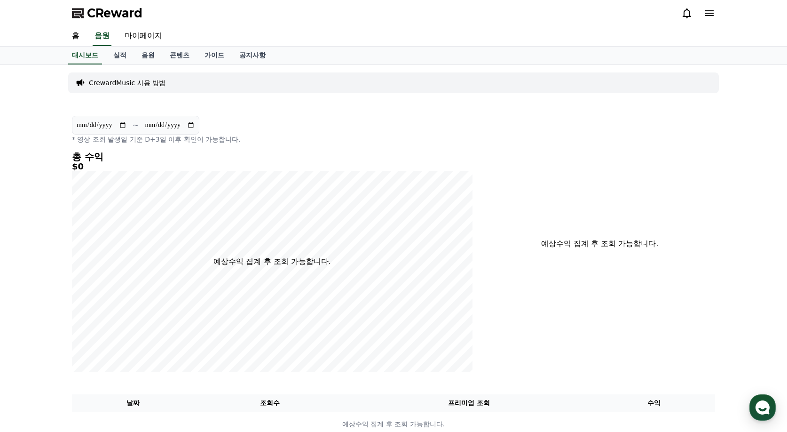
click at [709, 7] on div at bounding box center [698, 13] width 34 height 15
click at [709, 14] on icon at bounding box center [709, 13] width 8 height 6
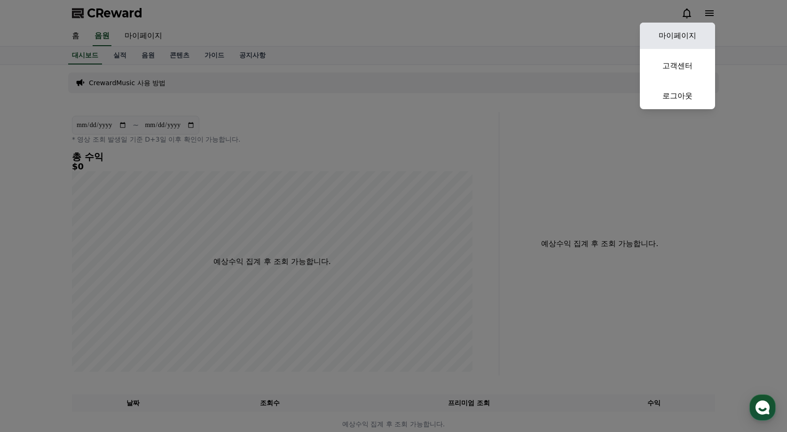
click at [695, 31] on link "마이페이지" at bounding box center [677, 36] width 75 height 26
select select "**********"
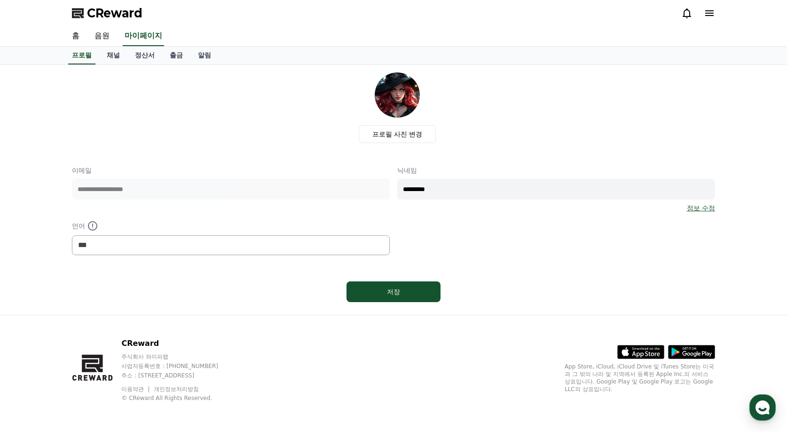
click at [396, 99] on img at bounding box center [397, 94] width 45 height 45
click at [76, 37] on link "홈" at bounding box center [75, 36] width 23 height 20
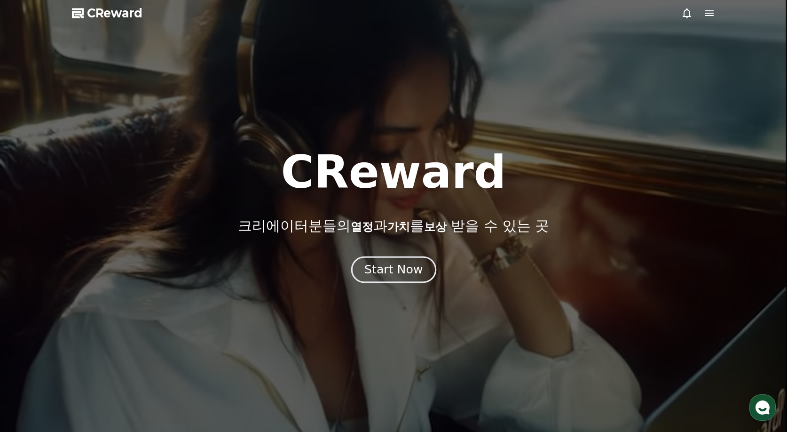
click at [398, 277] on button "Start Now" at bounding box center [393, 269] width 85 height 27
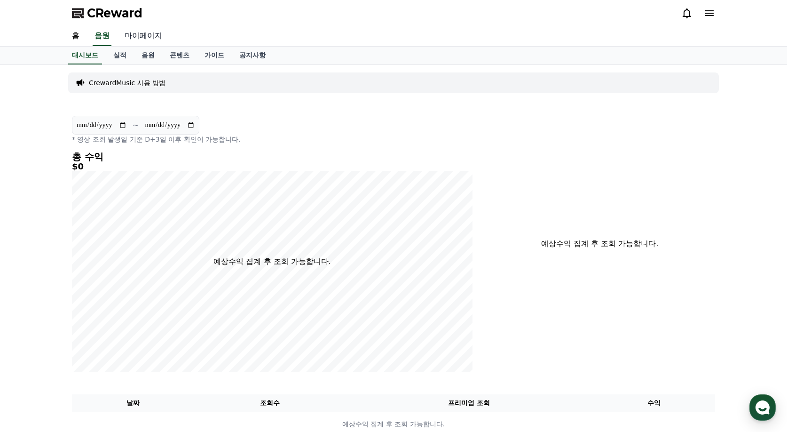
click at [139, 36] on link "마이페이지" at bounding box center [143, 36] width 53 height 20
select select "**********"
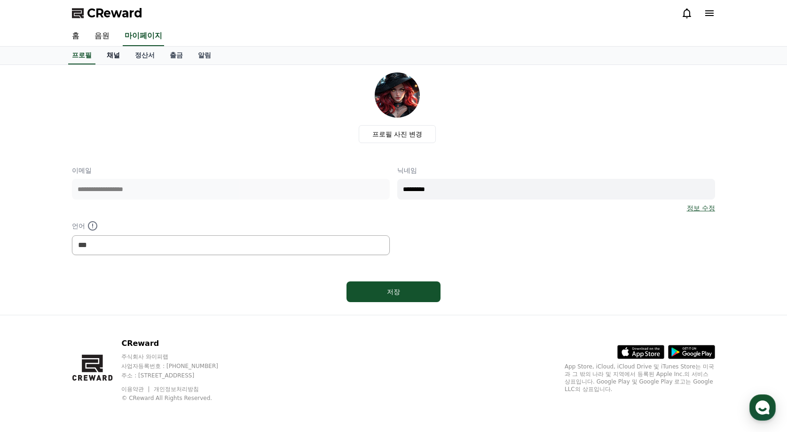
click at [110, 59] on link "채널" at bounding box center [113, 56] width 28 height 18
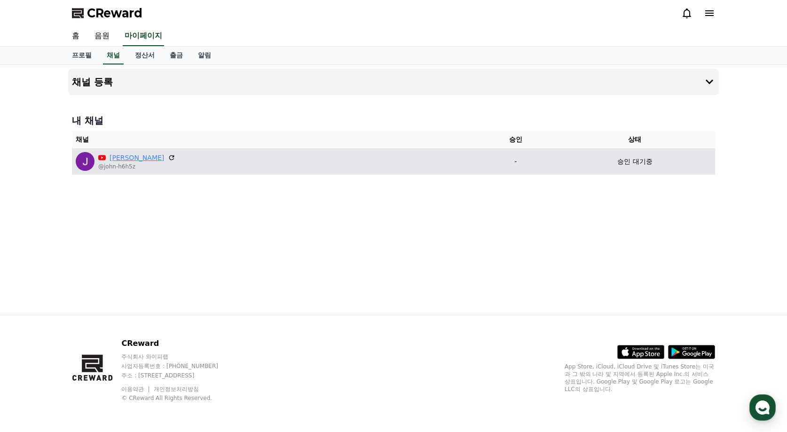
click at [118, 157] on link "John" at bounding box center [137, 158] width 55 height 10
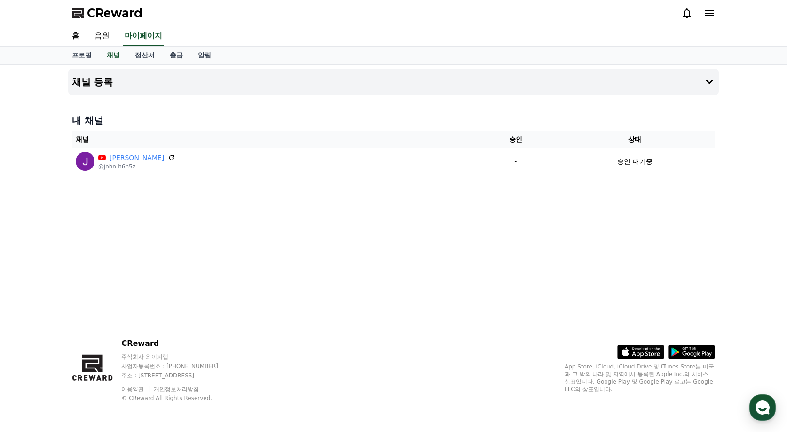
click at [35, 105] on div "채널 등록 내 채널 채널 승인 상태 John @john-h6h5z - 승인 대기중" at bounding box center [393, 190] width 787 height 250
click at [347, 229] on div "채널 등록 내 채널 채널 승인 상태 John @john-h6h5z - 승인 대기중" at bounding box center [393, 190] width 658 height 250
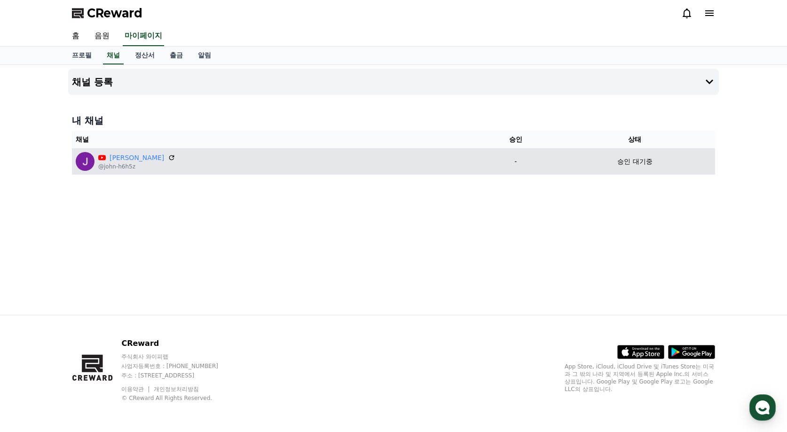
click at [617, 158] on p "승인 대기중" at bounding box center [634, 162] width 35 height 10
click at [259, 162] on div "John @john-h6h5z" at bounding box center [274, 161] width 397 height 19
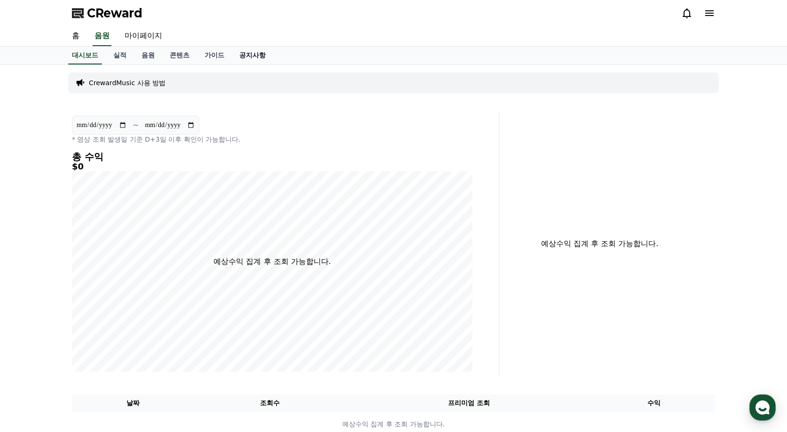
click at [263, 57] on link "공지사항" at bounding box center [252, 56] width 41 height 18
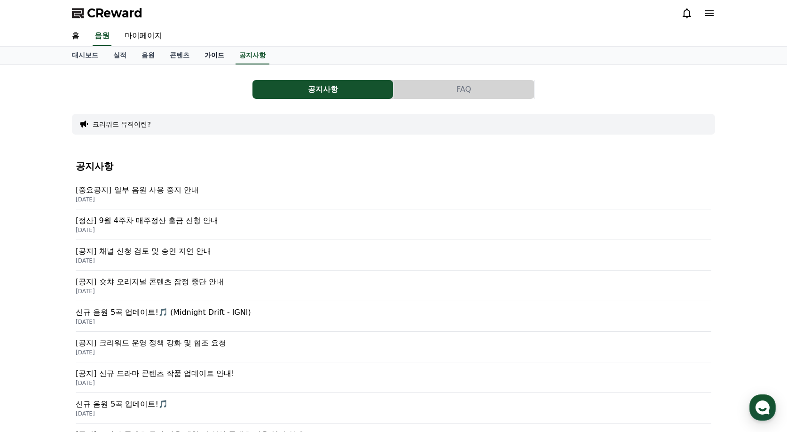
click at [218, 53] on link "가이드" at bounding box center [214, 56] width 35 height 18
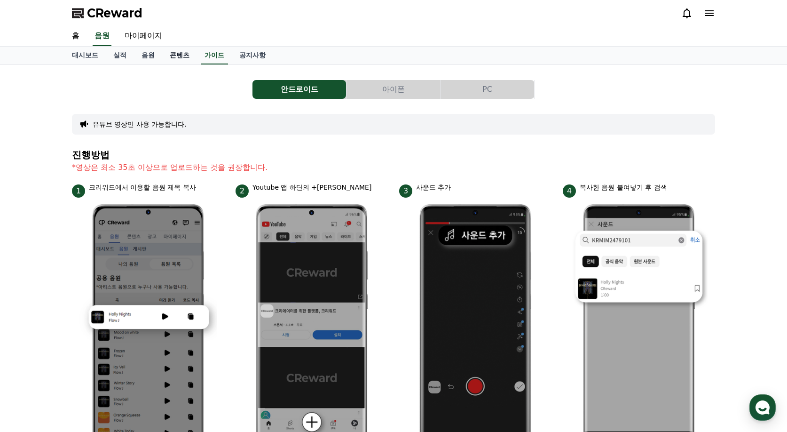
click at [172, 55] on link "콘텐츠" at bounding box center [179, 56] width 35 height 18
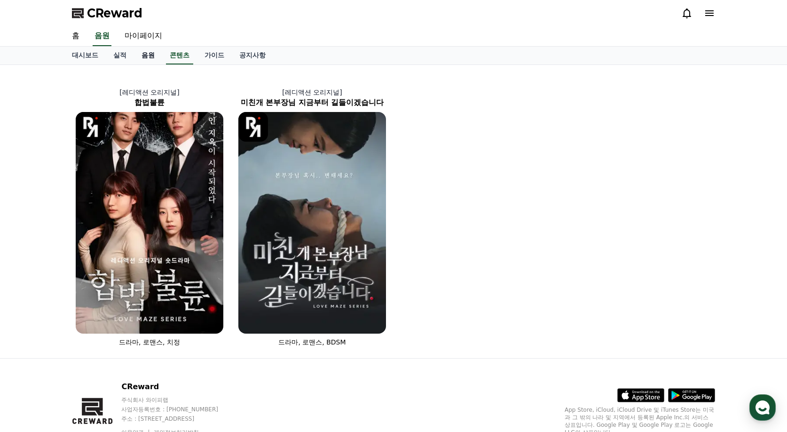
click at [145, 54] on link "음원" at bounding box center [148, 56] width 28 height 18
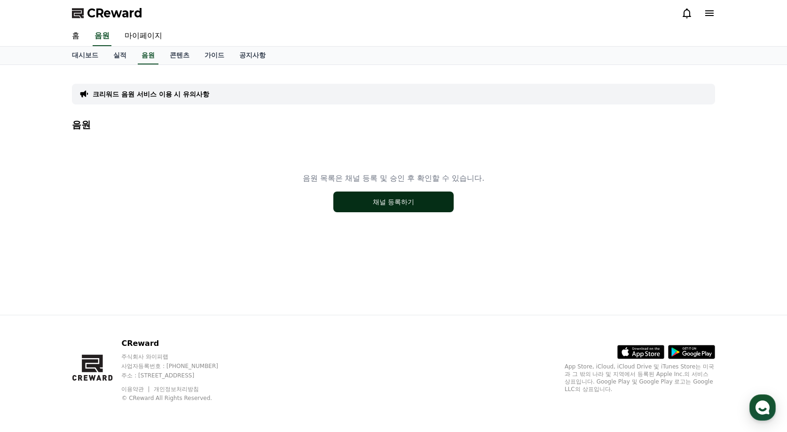
click at [347, 197] on button "채널 등록하기" at bounding box center [393, 201] width 120 height 21
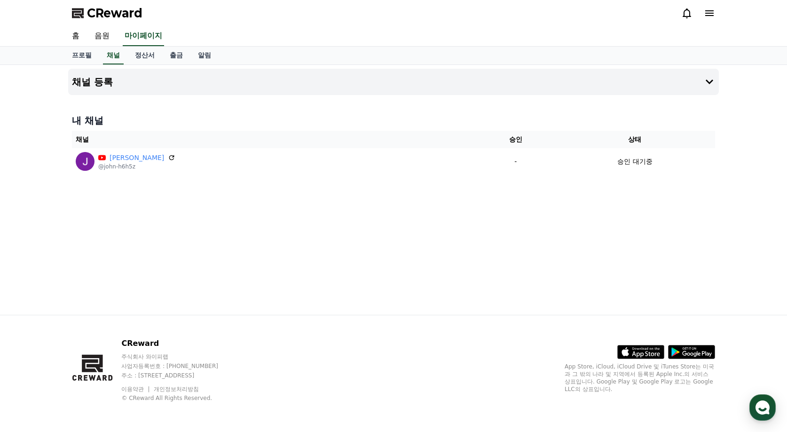
click at [81, 67] on div "채널 등록 내 채널 채널 승인 상태 [PERSON_NAME] @john-h6h5z - 승인 대기중" at bounding box center [393, 190] width 658 height 250
click at [83, 59] on link "프로필" at bounding box center [81, 56] width 35 height 18
select select "**********"
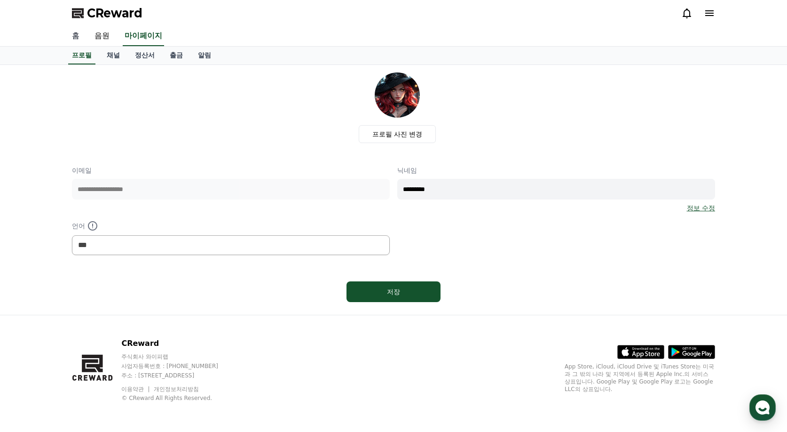
click at [75, 34] on link "홈" at bounding box center [75, 36] width 23 height 20
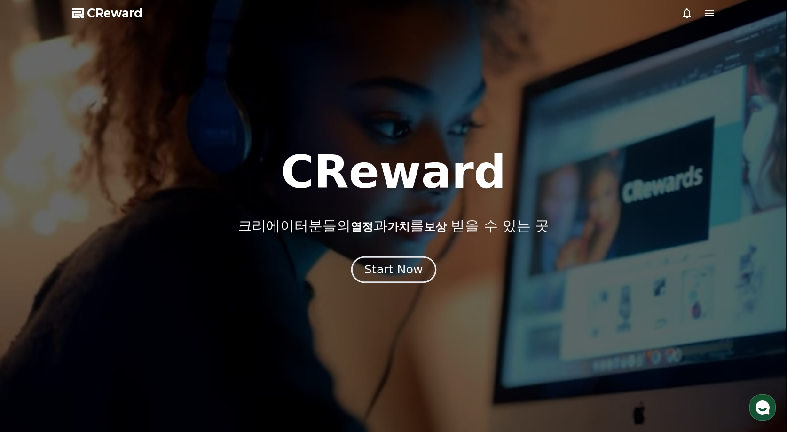
click at [382, 267] on div "Start Now" at bounding box center [393, 269] width 58 height 16
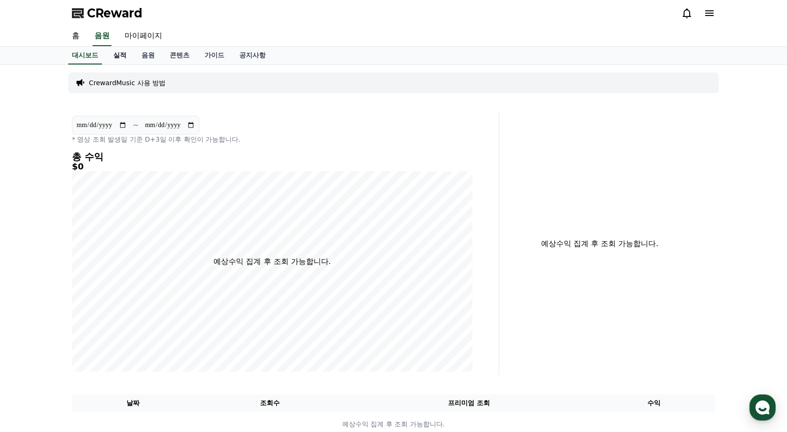
click at [118, 55] on link "실적" at bounding box center [120, 56] width 28 height 18
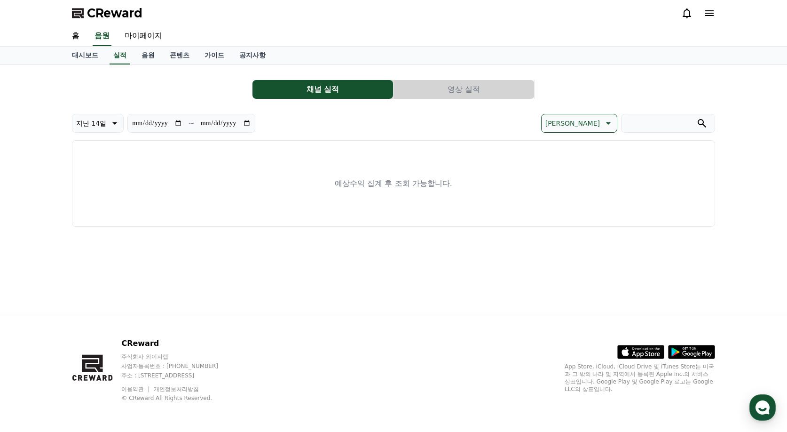
click at [603, 121] on icon at bounding box center [607, 123] width 11 height 11
click at [477, 90] on button "영상 실적" at bounding box center [464, 89] width 141 height 19
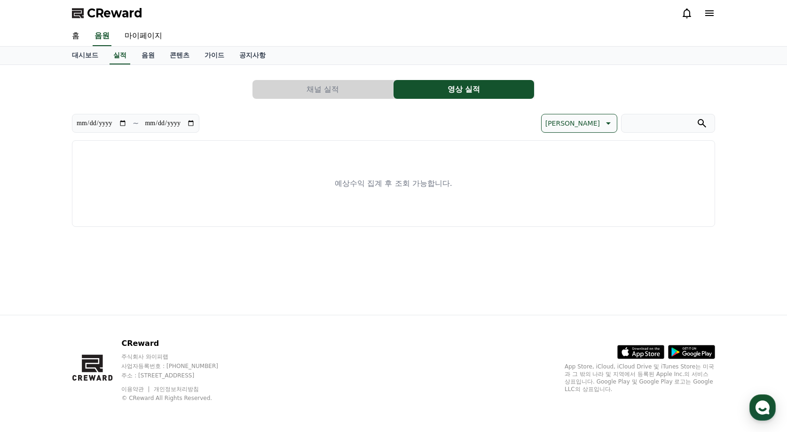
click at [373, 83] on button "채널 실적" at bounding box center [322, 89] width 141 height 19
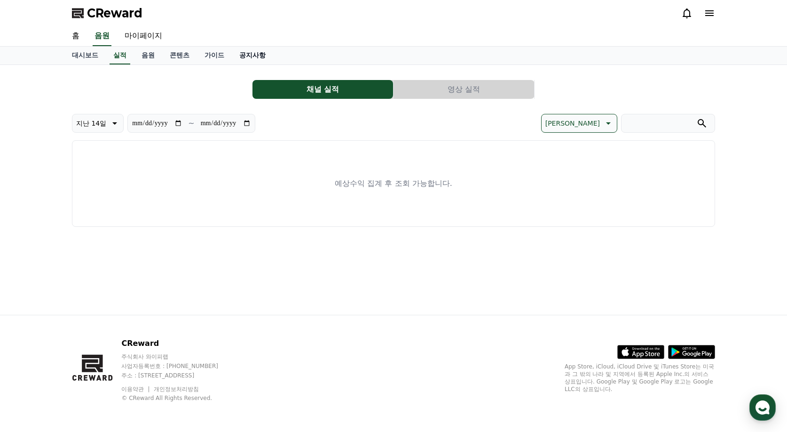
click at [244, 56] on link "공지사항" at bounding box center [252, 56] width 41 height 18
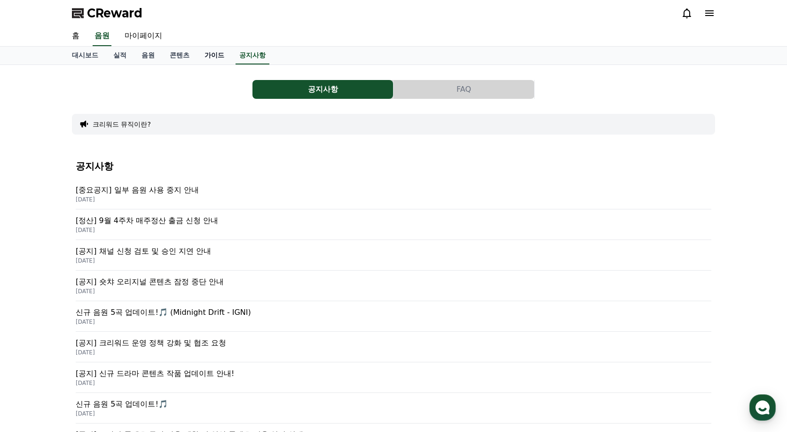
click at [221, 56] on link "가이드" at bounding box center [214, 56] width 35 height 18
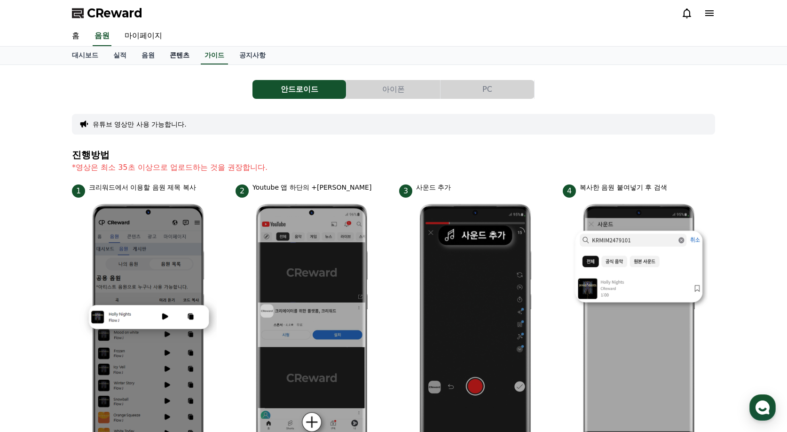
click at [178, 57] on link "콘텐츠" at bounding box center [179, 56] width 35 height 18
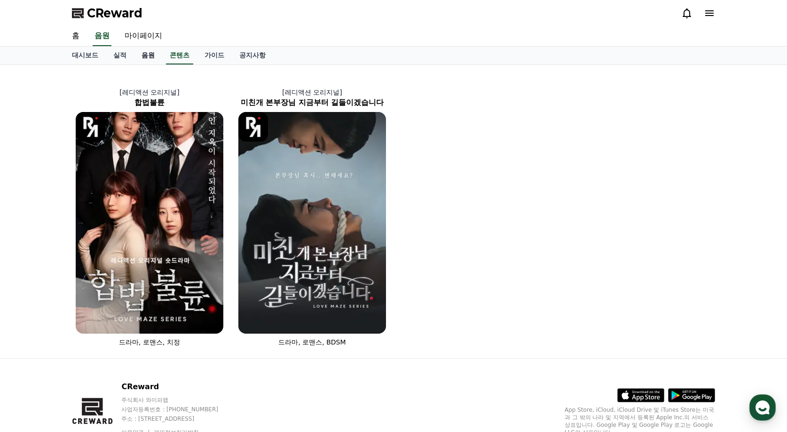
click at [156, 56] on link "음원" at bounding box center [148, 56] width 28 height 18
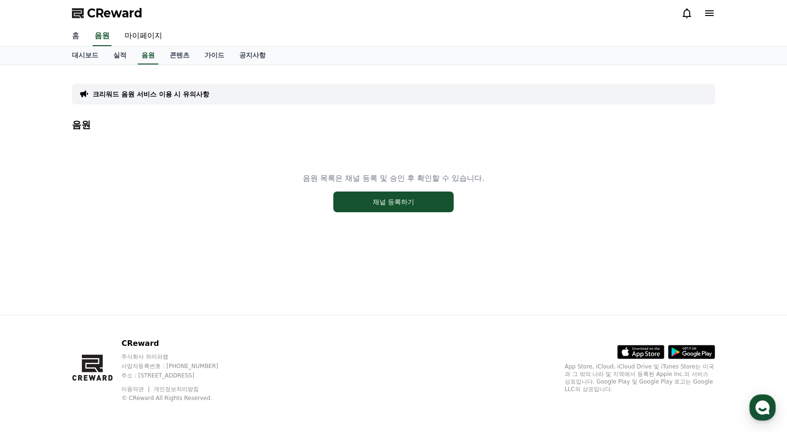
click at [76, 37] on link "홈" at bounding box center [75, 36] width 23 height 20
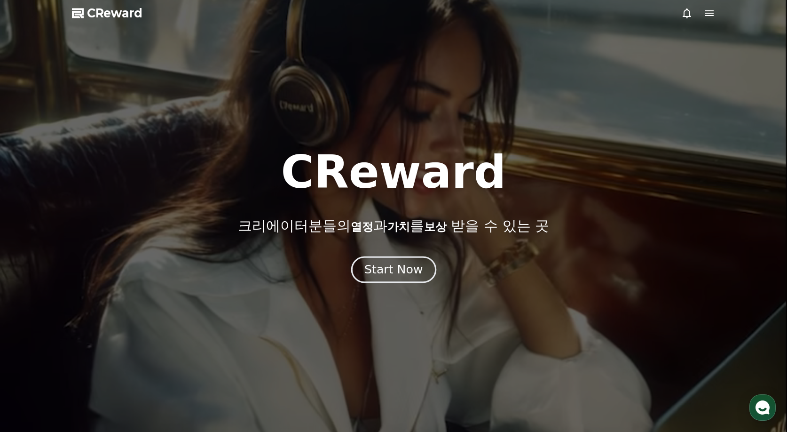
click at [400, 272] on div "Start Now" at bounding box center [393, 269] width 58 height 16
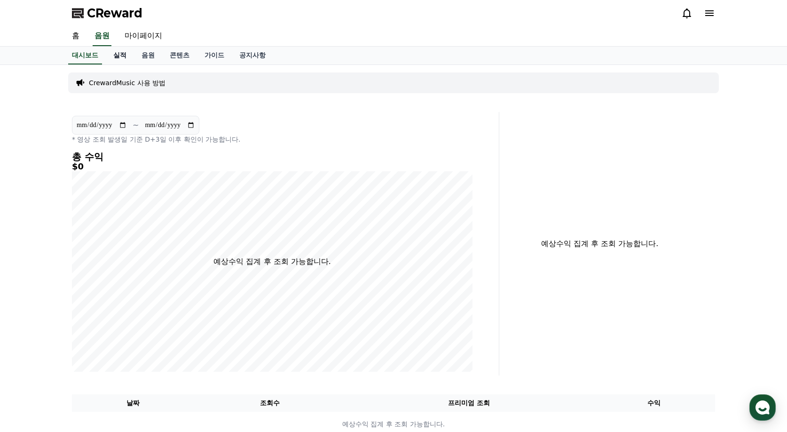
click at [119, 54] on link "실적" at bounding box center [120, 56] width 28 height 18
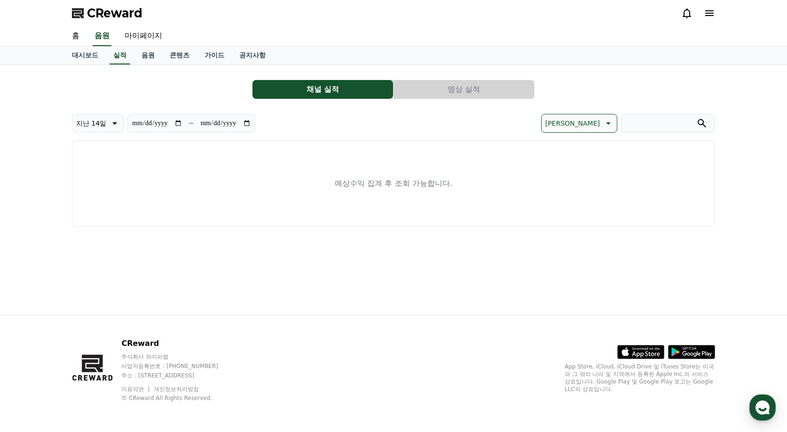
click at [447, 95] on button "영상 실적" at bounding box center [464, 89] width 141 height 19
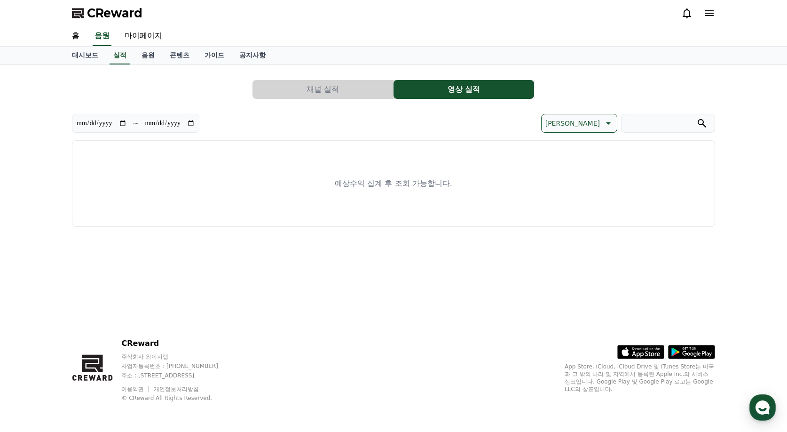
drag, startPoint x: 346, startPoint y: 89, endPoint x: 219, endPoint y: 87, distance: 127.0
click at [345, 90] on button "채널 실적" at bounding box center [322, 89] width 141 height 19
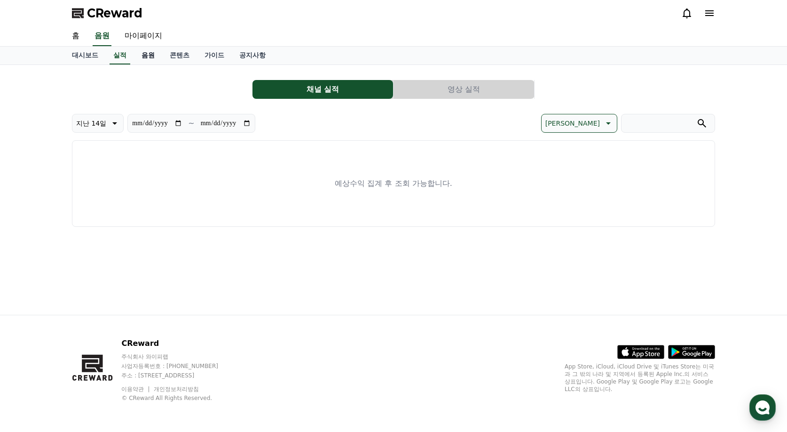
click at [149, 54] on link "음원" at bounding box center [148, 56] width 28 height 18
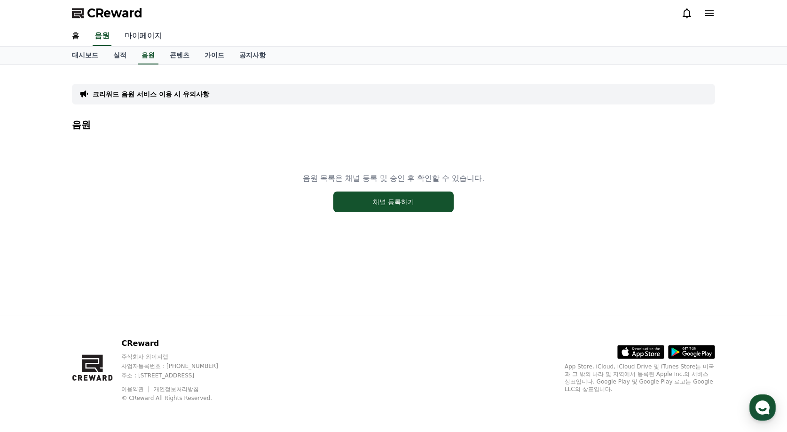
click at [150, 36] on link "마이페이지" at bounding box center [143, 36] width 53 height 20
select select "**********"
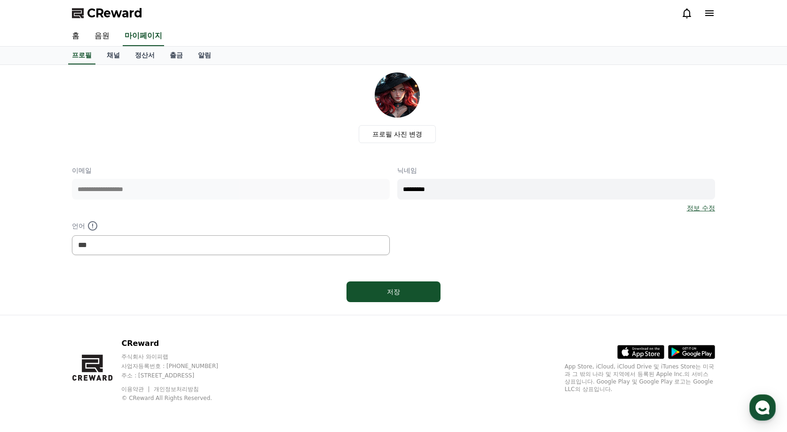
drag, startPoint x: 456, startPoint y: 189, endPoint x: 202, endPoint y: 171, distance: 254.5
click at [202, 171] on div "**********" at bounding box center [393, 210] width 643 height 89
type input "*"
click at [377, 290] on div "저장" at bounding box center [393, 291] width 56 height 9
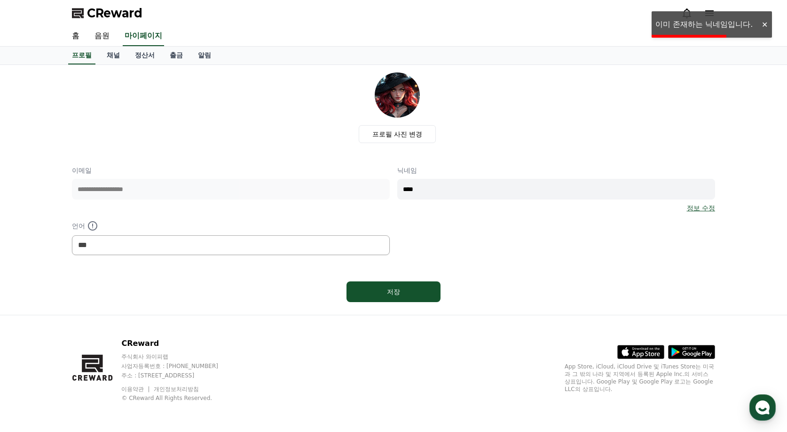
drag, startPoint x: 441, startPoint y: 190, endPoint x: 206, endPoint y: 172, distance: 235.3
click at [206, 172] on div "**********" at bounding box center [393, 210] width 643 height 89
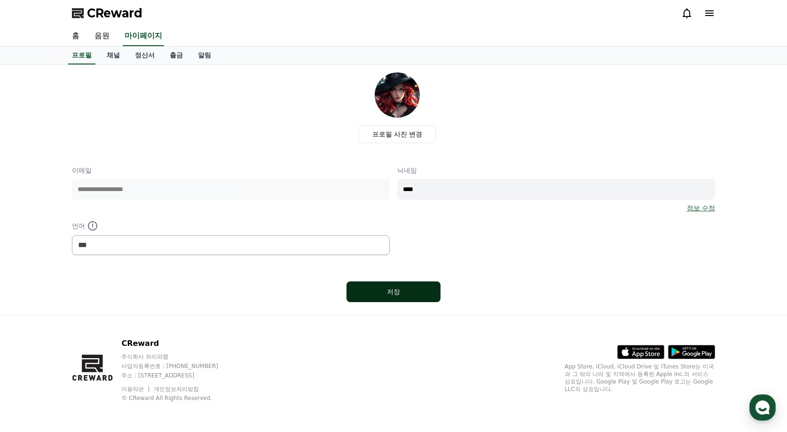
type input "****"
click at [389, 295] on div "저장" at bounding box center [393, 291] width 56 height 9
select select "**********"
click at [511, 102] on div "프로필 사진 변경" at bounding box center [397, 107] width 636 height 71
click at [113, 57] on link "채널" at bounding box center [113, 56] width 28 height 18
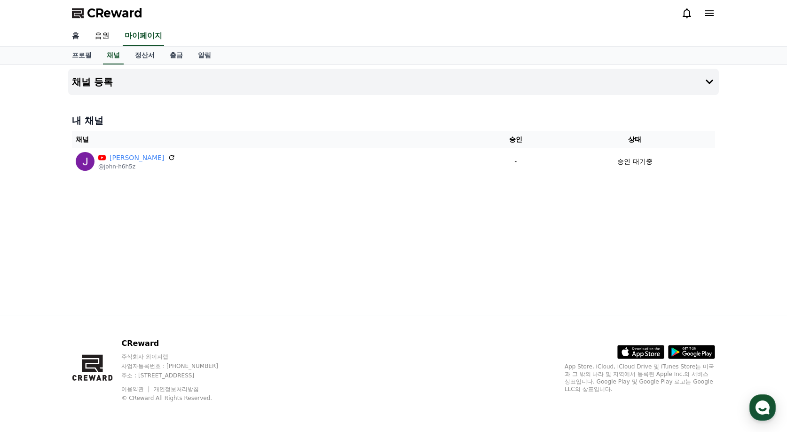
click at [76, 34] on link "홈" at bounding box center [75, 36] width 23 height 20
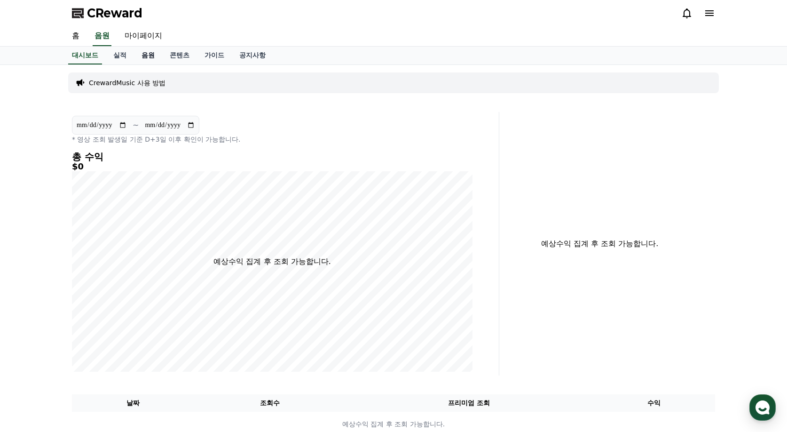
drag, startPoint x: 147, startPoint y: 54, endPoint x: 146, endPoint y: 59, distance: 5.3
click at [146, 55] on link "음원" at bounding box center [148, 56] width 28 height 18
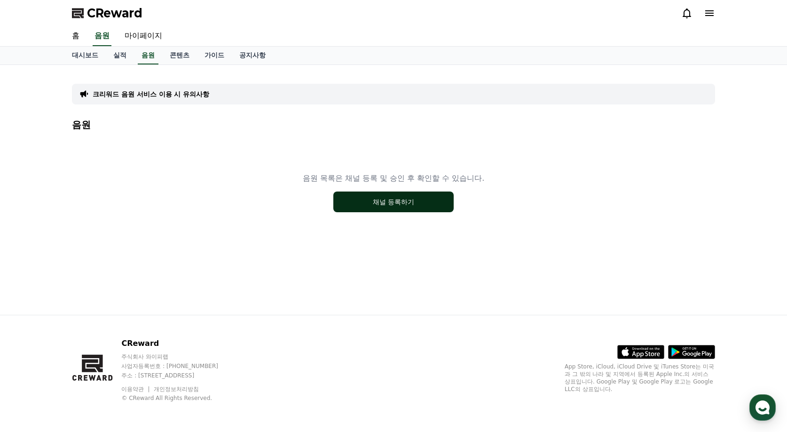
click at [354, 204] on button "채널 등록하기" at bounding box center [393, 201] width 120 height 21
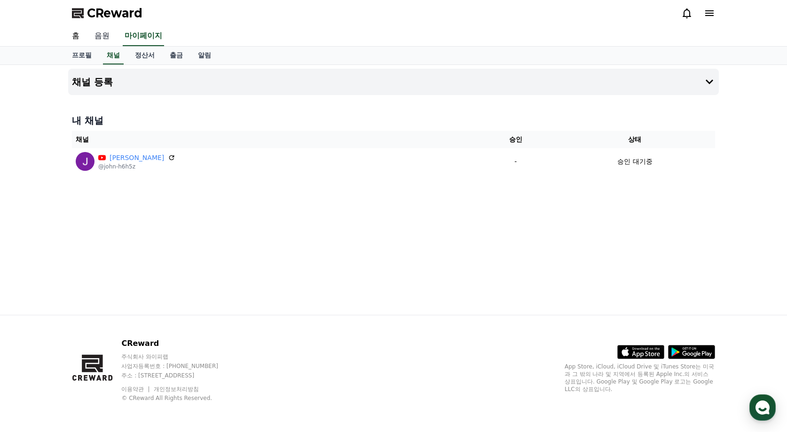
click at [102, 38] on link "음원" at bounding box center [102, 36] width 30 height 20
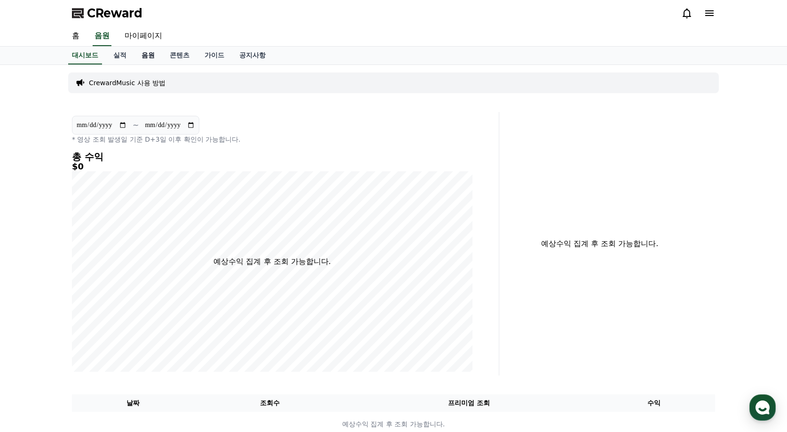
click at [157, 50] on link "음원" at bounding box center [148, 56] width 28 height 18
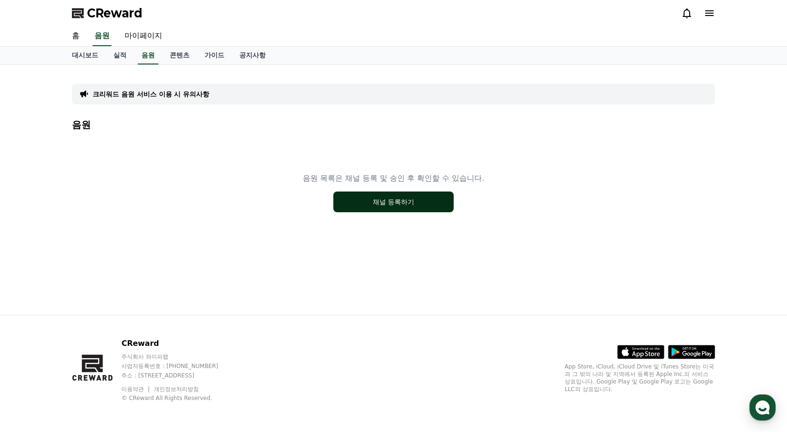
click at [395, 204] on button "채널 등록하기" at bounding box center [393, 201] width 120 height 21
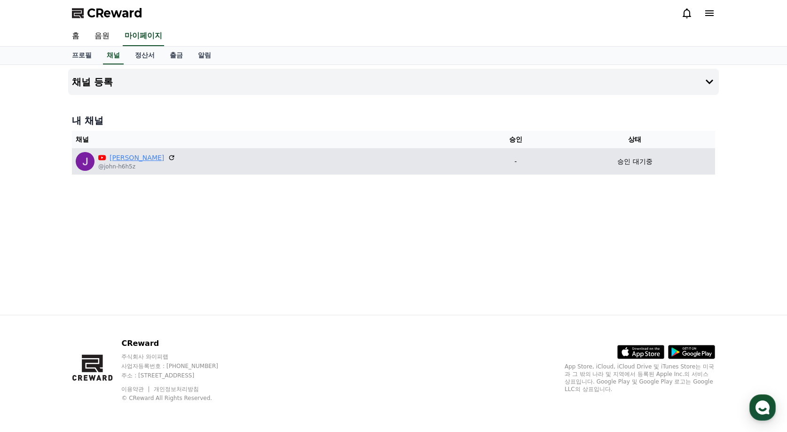
click at [120, 157] on link "[PERSON_NAME]" at bounding box center [137, 158] width 55 height 10
